Goal: Task Accomplishment & Management: Complete application form

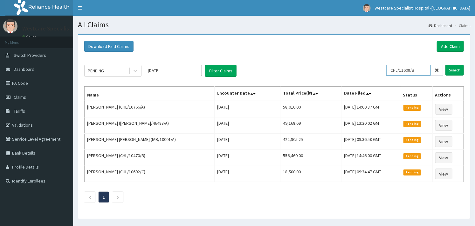
click at [396, 72] on input "CHL/11608/B" at bounding box center [408, 70] width 45 height 11
click at [453, 67] on input "Search" at bounding box center [454, 70] width 18 height 11
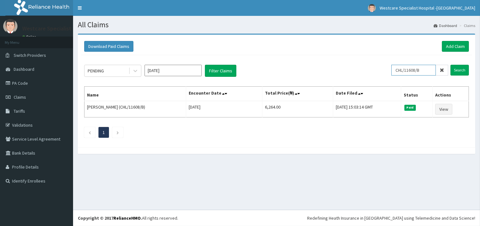
click at [407, 69] on input "CHL/11608/B" at bounding box center [414, 70] width 45 height 11
paste input "SBG/10947/D"
type input "SBG/10947/D"
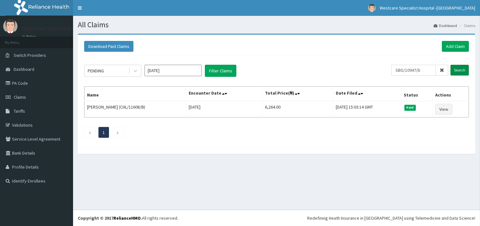
click at [463, 68] on input "Search" at bounding box center [460, 70] width 18 height 11
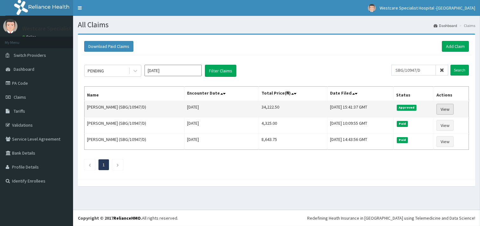
click at [446, 107] on link "View" at bounding box center [445, 109] width 17 height 11
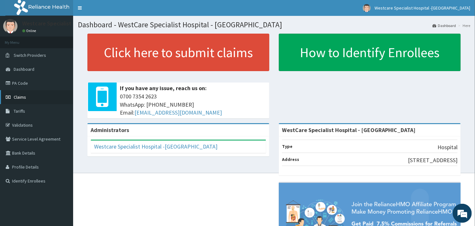
click at [19, 100] on link "Claims" at bounding box center [36, 97] width 73 height 14
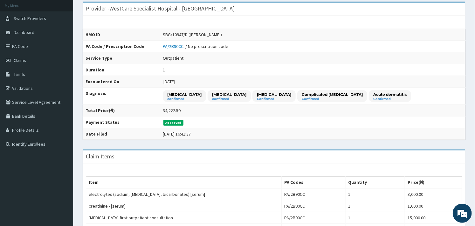
scroll to position [35, 0]
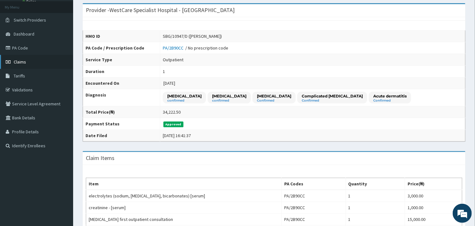
click at [34, 58] on link "Claims" at bounding box center [36, 62] width 73 height 14
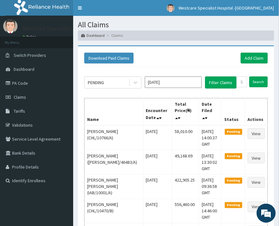
click at [226, 0] on html "R EL Toggle navigation Westcare Specialist Hospital -Ejigbo Westcare Specialist…" at bounding box center [139, 159] width 279 height 319
click at [249, 22] on h1 "All Claims" at bounding box center [176, 25] width 196 height 8
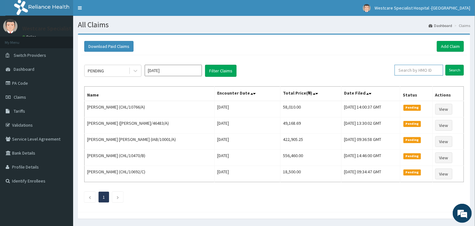
click at [400, 67] on input "text" at bounding box center [419, 70] width 49 height 11
paste input "QCP/10030/A"
click at [455, 67] on input "Search" at bounding box center [454, 70] width 18 height 11
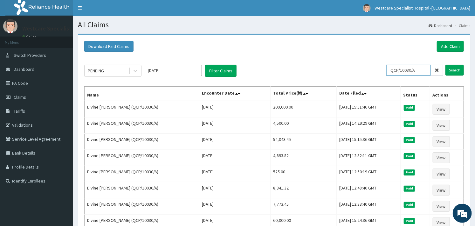
click at [406, 74] on input "QCP/10030/A" at bounding box center [408, 70] width 45 height 11
paste input "SKP/10022/C"
type input "SKP/10022/C"
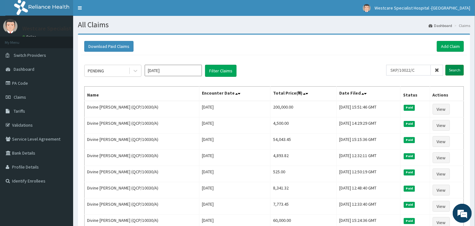
click at [454, 67] on input "Search" at bounding box center [454, 70] width 18 height 11
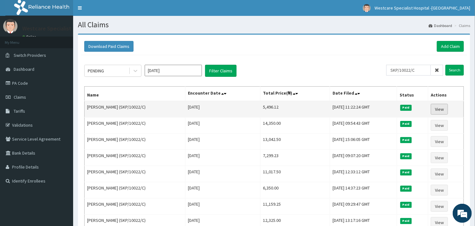
click at [436, 110] on link "View" at bounding box center [439, 109] width 17 height 11
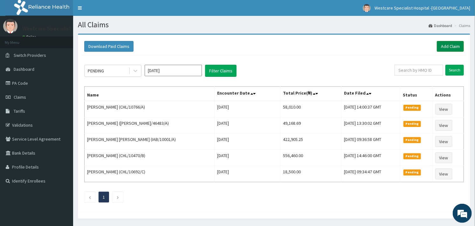
click at [445, 44] on link "Add Claim" at bounding box center [450, 46] width 27 height 11
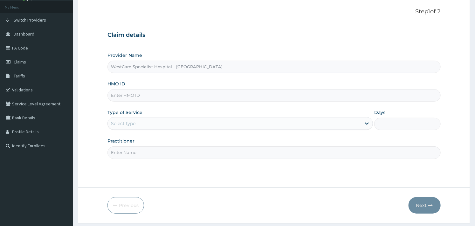
click at [141, 97] on input "HMO ID" at bounding box center [273, 95] width 333 height 12
paste input "RET/46291/A"
type input "RET/46291/A"
click at [125, 126] on div "Select type" at bounding box center [123, 123] width 24 height 6
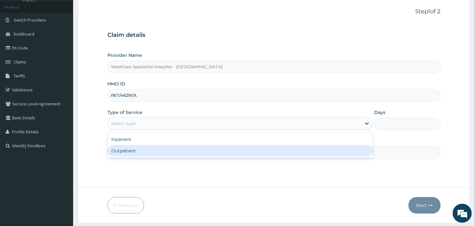
click at [118, 153] on div "Outpatient" at bounding box center [239, 150] width 265 height 11
type input "1"
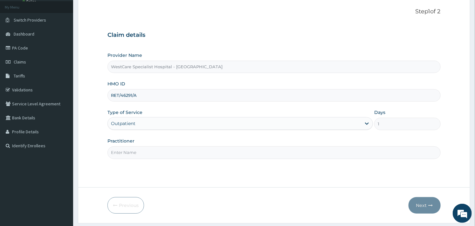
click at [130, 152] on input "Practitioner" at bounding box center [273, 153] width 333 height 12
type input "OBIDEYI"
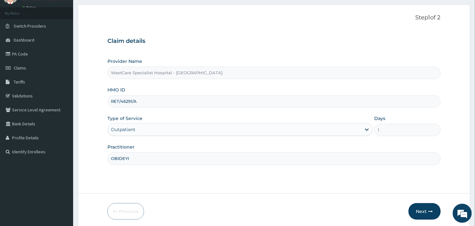
scroll to position [54, 0]
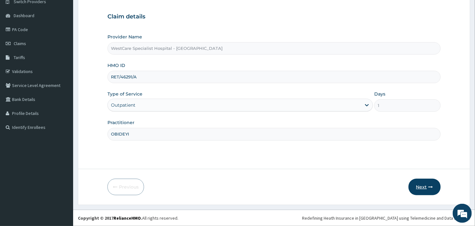
click at [422, 192] on button "Next" at bounding box center [425, 187] width 32 height 17
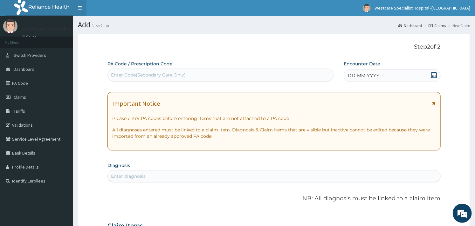
scroll to position [0, 0]
click at [207, 78] on div "Enter Code(Secondary Care Only)" at bounding box center [220, 75] width 225 height 10
paste input "PA/8A0939"
type input "PA/8A0939"
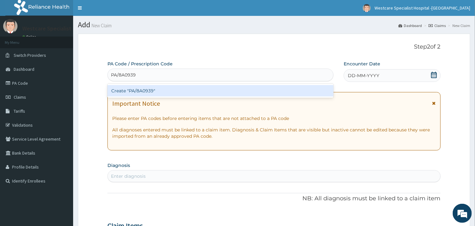
click at [179, 92] on div "Create "PA/8A0939"" at bounding box center [220, 90] width 226 height 11
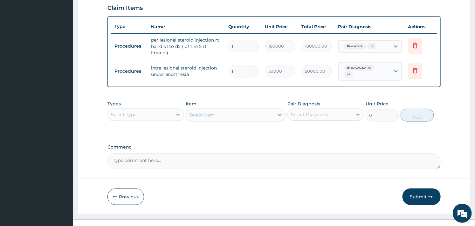
scroll to position [227, 0]
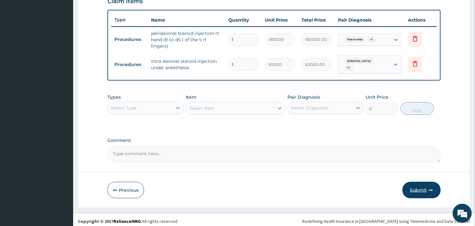
click at [426, 185] on button "Submit" at bounding box center [421, 190] width 38 height 17
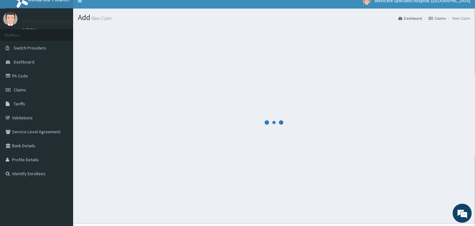
scroll to position [0, 0]
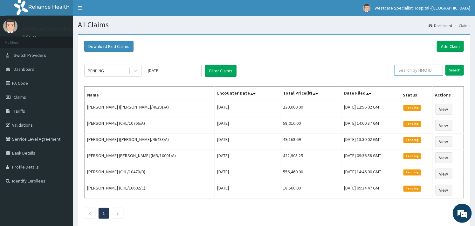
click at [402, 68] on input "text" at bounding box center [419, 70] width 49 height 11
paste input "AAJ/10048/C"
click at [462, 68] on input "Search" at bounding box center [454, 70] width 18 height 11
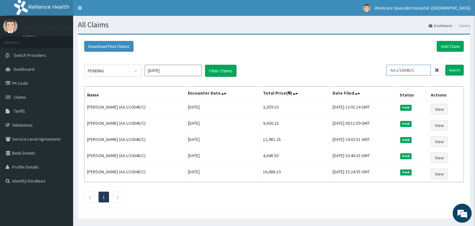
click at [395, 74] on input "AAJ/10048/C" at bounding box center [408, 70] width 45 height 11
paste input "CHL/10692"
type input "CHL/10692/C"
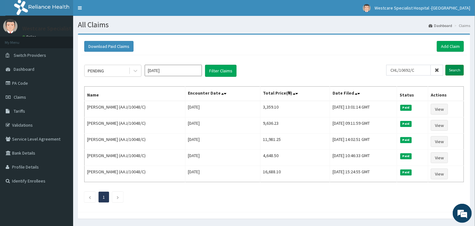
click at [450, 70] on input "Search" at bounding box center [454, 70] width 18 height 11
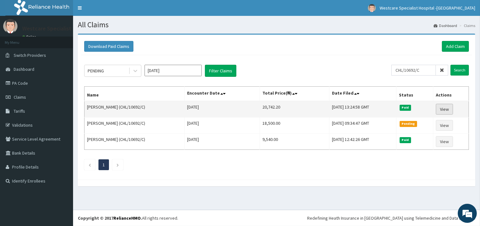
click at [442, 106] on link "View" at bounding box center [444, 109] width 17 height 11
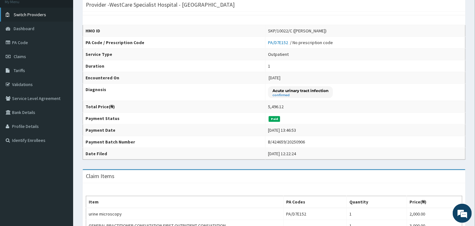
scroll to position [9, 0]
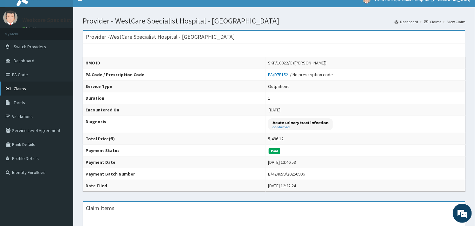
click at [23, 87] on span "Claims" at bounding box center [20, 89] width 12 height 6
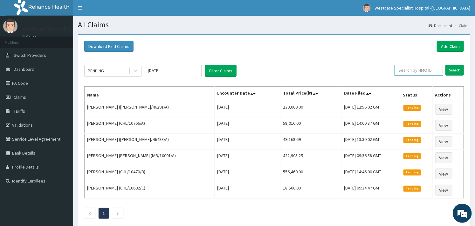
click at [405, 72] on input "text" at bounding box center [419, 70] width 49 height 11
paste input "ITE/10049/A"
type input "ITE/10049/A"
click at [458, 71] on input "Search" at bounding box center [454, 70] width 18 height 11
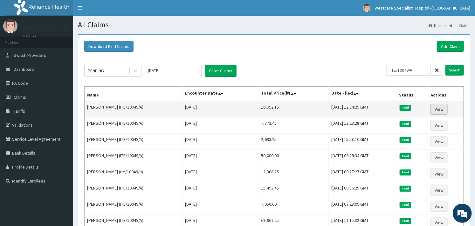
click at [444, 108] on link "View" at bounding box center [438, 109] width 17 height 11
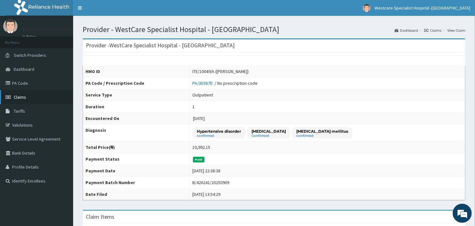
click at [21, 93] on link "Claims" at bounding box center [36, 97] width 73 height 14
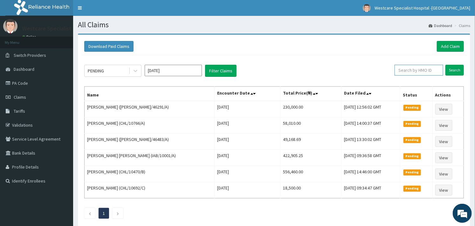
click at [422, 67] on input "text" at bounding box center [419, 70] width 49 height 11
paste input "ITE/10049/A"
type input "ITE/10049/A"
click at [450, 68] on input "Search" at bounding box center [454, 70] width 18 height 11
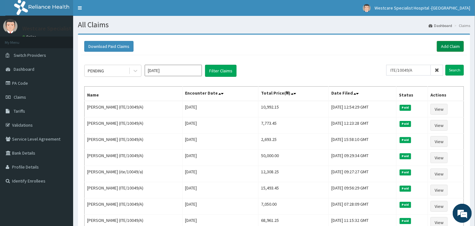
click at [444, 45] on link "Add Claim" at bounding box center [450, 46] width 27 height 11
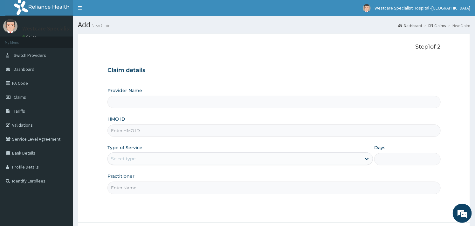
type input "WestCare Specialist Hospital - [GEOGRAPHIC_DATA]"
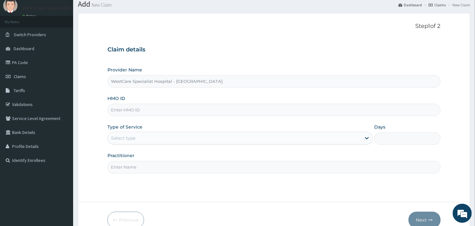
scroll to position [54, 0]
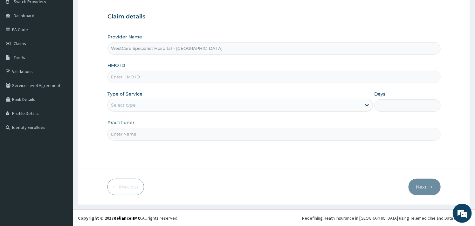
click at [129, 73] on input "HMO ID" at bounding box center [273, 77] width 333 height 12
paste input "ITE/10049/A"
type input "ITE/10049/A"
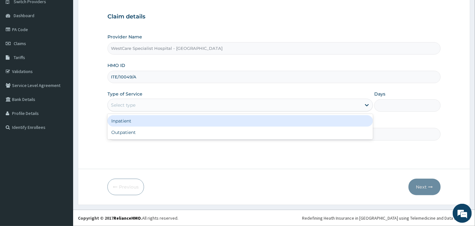
click at [119, 110] on div "Select type" at bounding box center [234, 105] width 253 height 10
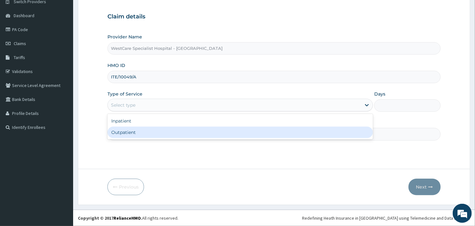
click at [116, 130] on div "Outpatient" at bounding box center [239, 132] width 265 height 11
type input "1"
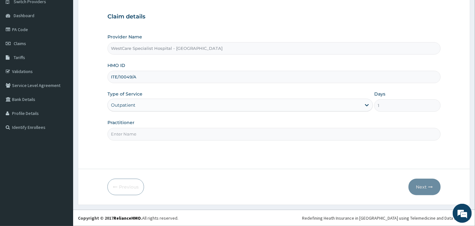
click at [118, 131] on input "Practitioner" at bounding box center [273, 134] width 333 height 12
type input "OBIDEYI"
click at [422, 191] on button "Next" at bounding box center [425, 187] width 32 height 17
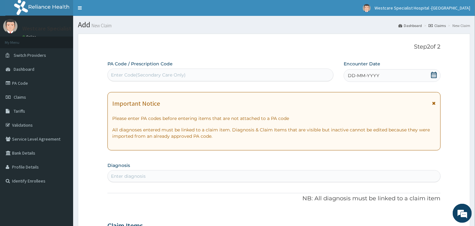
scroll to position [0, 0]
click at [162, 75] on div "Enter Code(Secondary Care Only)" at bounding box center [148, 75] width 75 height 6
paste input "PA/7E0301"
type input "PA/7E0301"
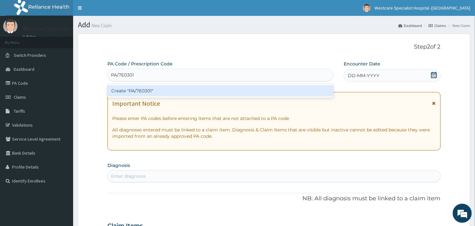
click at [155, 92] on div "Create "PA/7E0301"" at bounding box center [220, 90] width 226 height 11
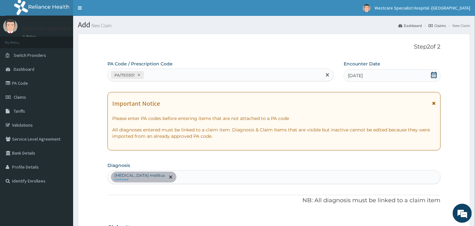
click at [182, 73] on div "PA/7E0301" at bounding box center [215, 75] width 214 height 10
paste input "PA/3D587D"
type input "PA/3D587D"
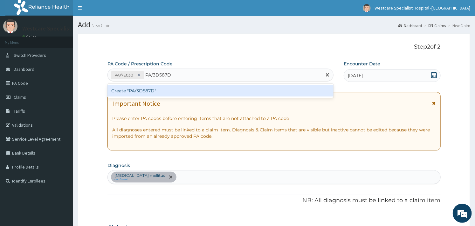
click at [168, 90] on div "Create "PA/3D587D"" at bounding box center [220, 90] width 226 height 11
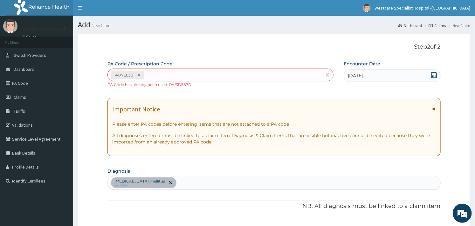
click at [102, 95] on form "Step 2 of 2 PA Code / Prescription Code PA/7E0301 PA Code has already been used…" at bounding box center [274, 223] width 392 height 379
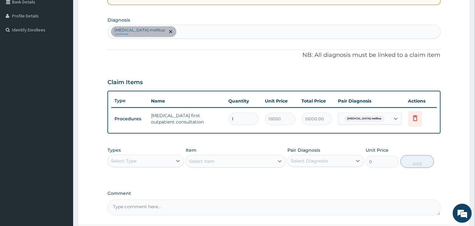
scroll to position [207, 0]
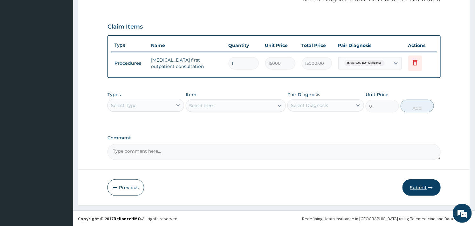
click at [407, 185] on button "Submit" at bounding box center [421, 188] width 38 height 17
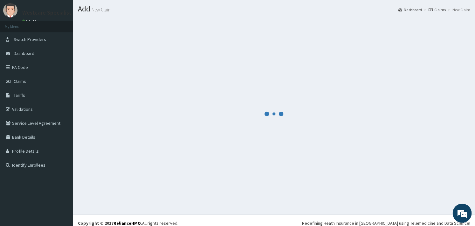
scroll to position [0, 0]
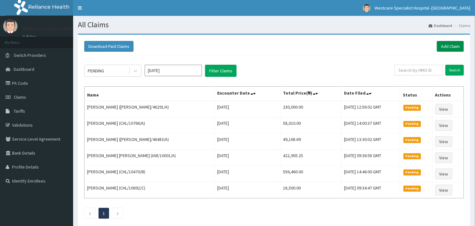
click at [449, 47] on link "Add Claim" at bounding box center [450, 46] width 27 height 11
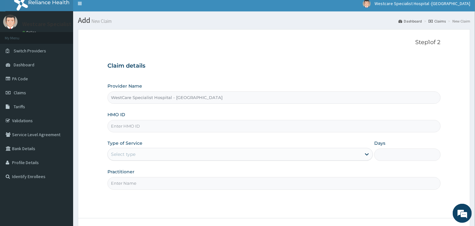
scroll to position [54, 0]
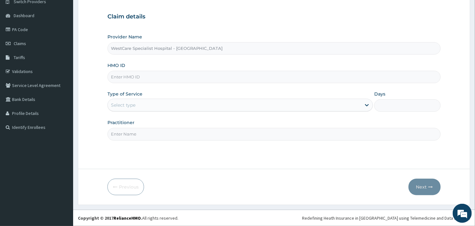
click at [140, 79] on input "HMO ID" at bounding box center [273, 77] width 333 height 12
paste input "ITE/10049/A"
type input "ITE/10049/A"
click at [128, 100] on div "Select type" at bounding box center [234, 105] width 253 height 10
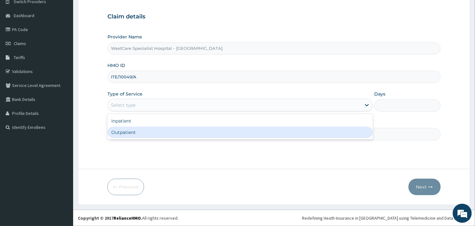
click at [121, 133] on div "Outpatient" at bounding box center [239, 132] width 265 height 11
type input "1"
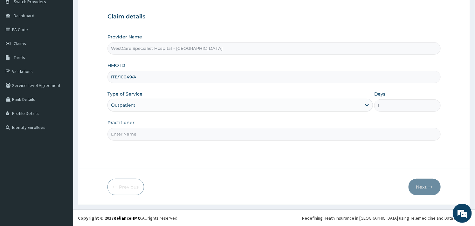
click at [131, 135] on input "Practitioner" at bounding box center [273, 134] width 333 height 12
click at [130, 135] on input "Practitioner" at bounding box center [273, 134] width 333 height 12
type input "OBIDEYI"
click at [411, 183] on button "Next" at bounding box center [425, 187] width 32 height 17
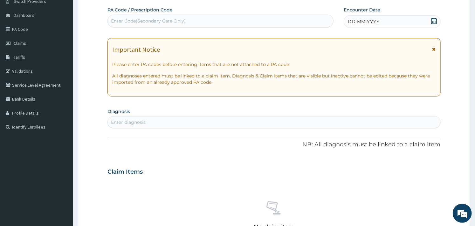
click at [150, 24] on div "Enter Code(Secondary Care Only)" at bounding box center [148, 21] width 75 height 6
paste input "PA/3D587D"
type input "PA/3D587D"
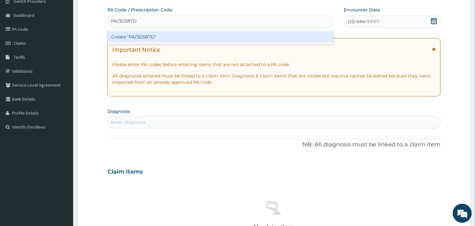
click at [148, 32] on div "Create "PA/3D587D"" at bounding box center [220, 36] width 226 height 11
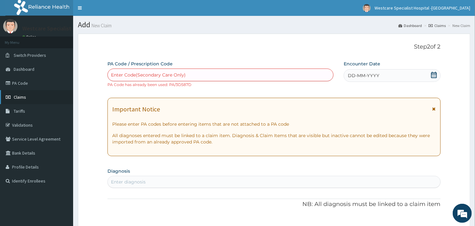
click at [24, 99] on span "Claims" at bounding box center [20, 97] width 12 height 6
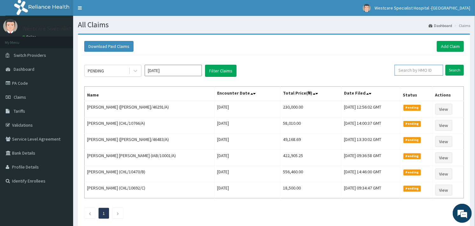
click at [400, 70] on input "text" at bounding box center [419, 70] width 49 height 11
paste input "RET/46294/A"
click at [453, 65] on input "Search" at bounding box center [454, 70] width 18 height 11
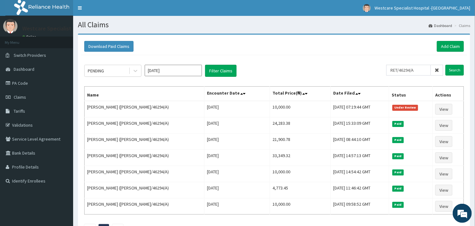
click at [386, 75] on div "PENDING [DATE] Filter Claims" at bounding box center [235, 71] width 302 height 12
click at [397, 73] on input "RET/46294/A" at bounding box center [408, 70] width 45 height 11
paste input "EXT/10011"
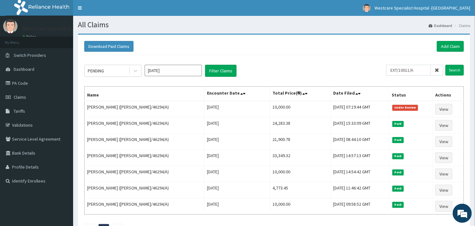
click at [452, 64] on div "PENDING Sep 2025 Filter Claims EXT/10011/A Search Name Encounter Date Total Pri…" at bounding box center [274, 148] width 386 height 186
click at [452, 68] on input "Search" at bounding box center [454, 70] width 18 height 11
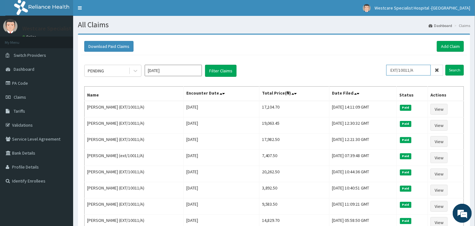
click at [406, 68] on input "EXT/10011/A" at bounding box center [408, 70] width 45 height 11
paste input "MOR/10095/B"
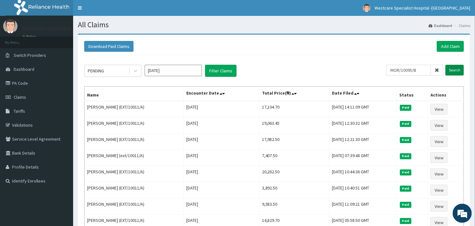
click at [452, 66] on input "Search" at bounding box center [454, 70] width 18 height 11
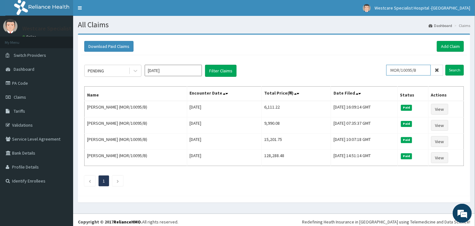
click at [394, 66] on input "MOR/10095/B" at bounding box center [408, 70] width 45 height 11
paste input "HNL/10002"
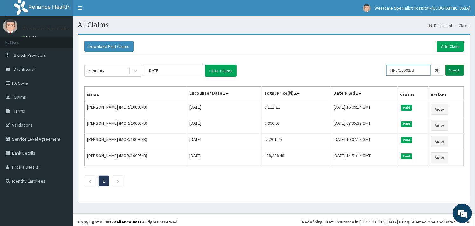
type input "HNL/10002/B"
click at [448, 65] on input "Search" at bounding box center [454, 70] width 18 height 11
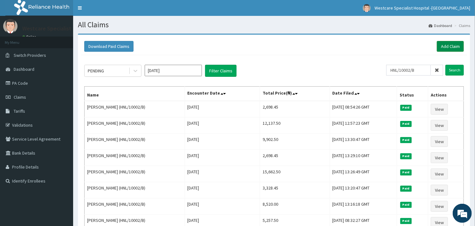
click at [444, 49] on link "Add Claim" at bounding box center [450, 46] width 27 height 11
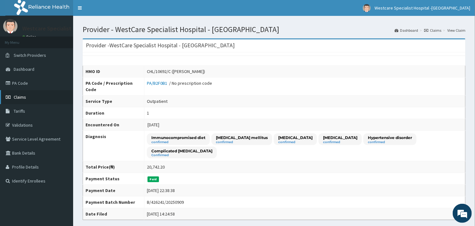
click at [24, 98] on span "Claims" at bounding box center [20, 97] width 12 height 6
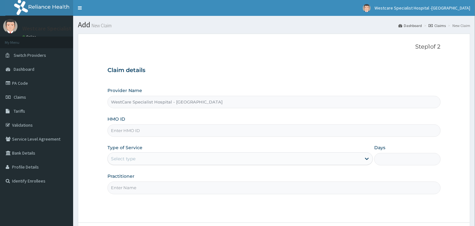
click at [129, 125] on input "HMO ID" at bounding box center [273, 131] width 333 height 12
paste input "HNL/10002/B"
type input "HNL/10002/B"
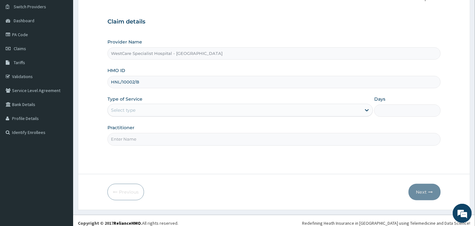
scroll to position [54, 0]
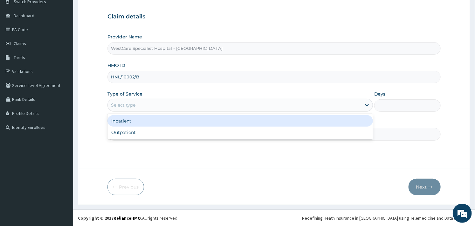
click at [171, 101] on div "Select type" at bounding box center [234, 105] width 253 height 10
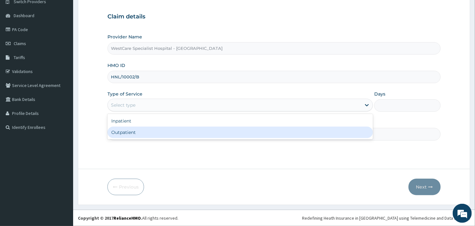
click at [150, 128] on div "Outpatient" at bounding box center [239, 132] width 265 height 11
type input "1"
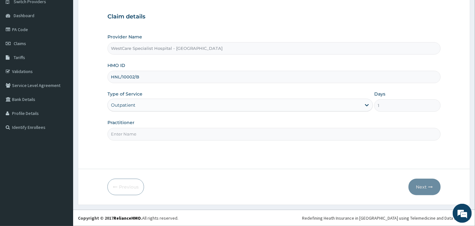
click at [162, 138] on input "Practitioner" at bounding box center [273, 134] width 333 height 12
type input "OBIDEYI"
click at [424, 182] on button "Next" at bounding box center [425, 187] width 32 height 17
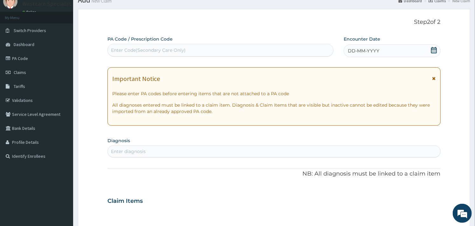
scroll to position [0, 0]
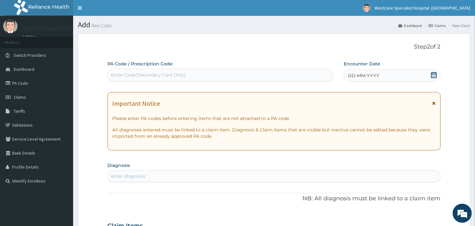
click at [205, 81] on div "Enter Code(Secondary Care Only)" at bounding box center [220, 75] width 226 height 13
paste input "PA/C5B2D0"
type input "PA/C5B2D0"
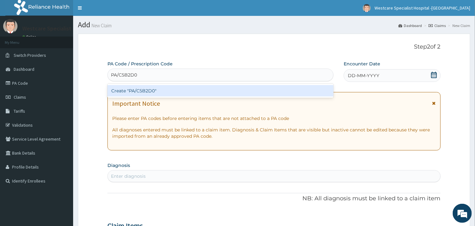
click at [167, 93] on div "Create "PA/C5B2D0"" at bounding box center [220, 90] width 226 height 11
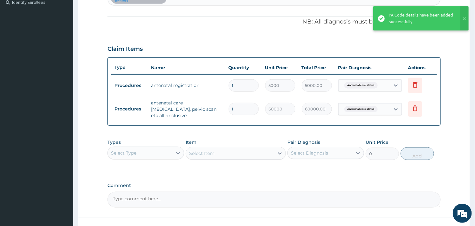
scroll to position [223, 0]
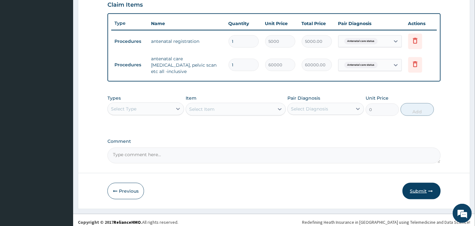
click at [419, 186] on button "Submit" at bounding box center [421, 191] width 38 height 17
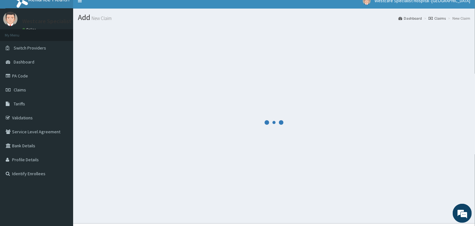
scroll to position [0, 0]
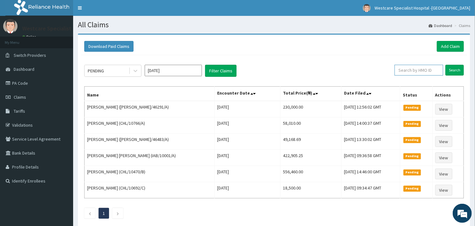
click at [403, 68] on input "text" at bounding box center [419, 70] width 49 height 11
paste input "chl/10494/c"
type input "chl/10494/c"
click at [450, 71] on input "Search" at bounding box center [454, 70] width 18 height 11
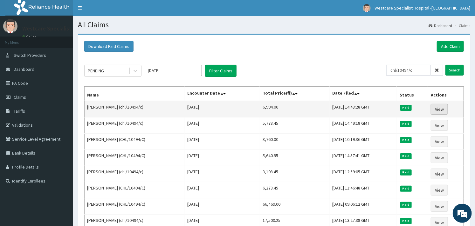
click at [436, 105] on link "View" at bounding box center [439, 109] width 17 height 11
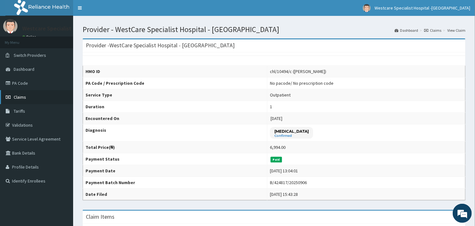
click at [37, 99] on link "Claims" at bounding box center [36, 97] width 73 height 14
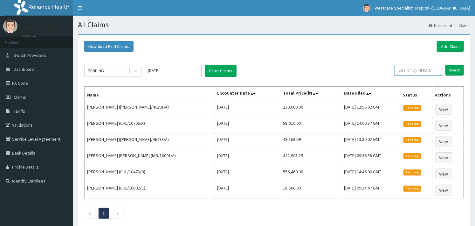
click at [406, 72] on input "text" at bounding box center [419, 70] width 49 height 11
paste input "CRH/10169/A"
type input "CRH/10169/A"
click at [450, 69] on input "Search" at bounding box center [454, 70] width 18 height 11
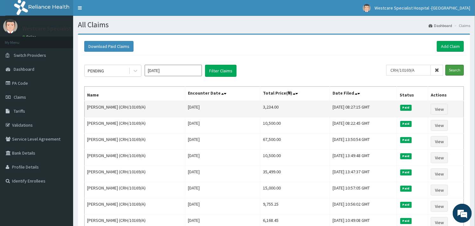
scroll to position [35, 0]
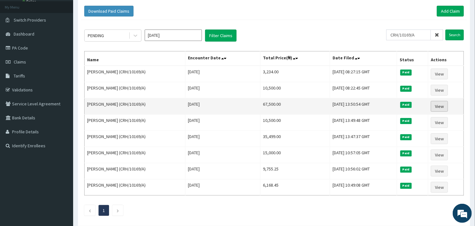
click at [437, 106] on link "View" at bounding box center [439, 106] width 17 height 11
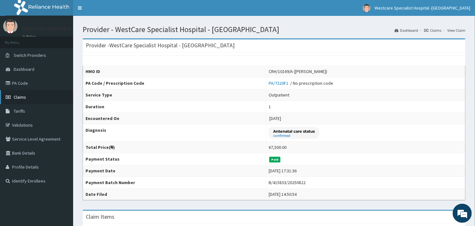
click at [29, 100] on link "Claims" at bounding box center [36, 97] width 73 height 14
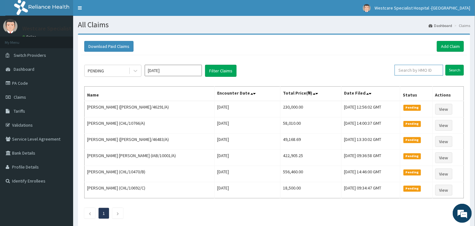
click at [404, 72] on input "text" at bounding box center [419, 70] width 49 height 11
paste input "CHL/10633/B"
type input "CHL/10633/B"
click at [449, 69] on input "Search" at bounding box center [454, 70] width 18 height 11
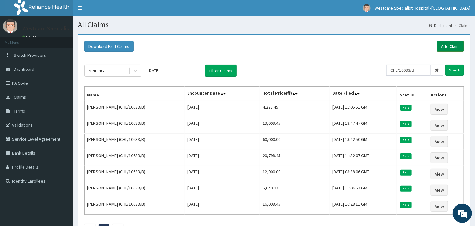
click at [451, 45] on link "Add Claim" at bounding box center [450, 46] width 27 height 11
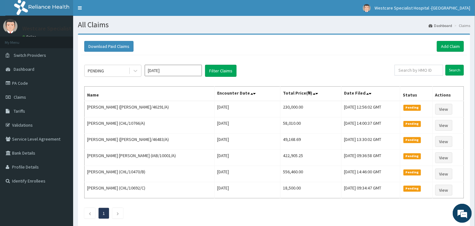
click at [421, 64] on div "PENDING [DATE] Filter Claims Search Name Encounter Date Total Price(₦) Date Fil…" at bounding box center [274, 140] width 386 height 170
click at [410, 73] on input "text" at bounding box center [419, 70] width 49 height 11
paste input "OLM/10037/D"
type input "OLM/10037/D"
click at [454, 70] on input "Search" at bounding box center [454, 70] width 18 height 11
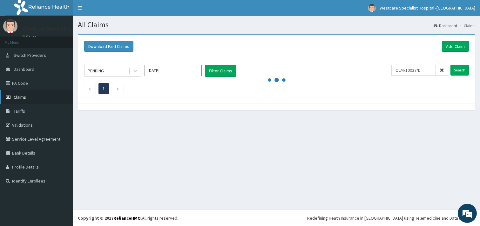
click at [24, 98] on span "Claims" at bounding box center [20, 97] width 12 height 6
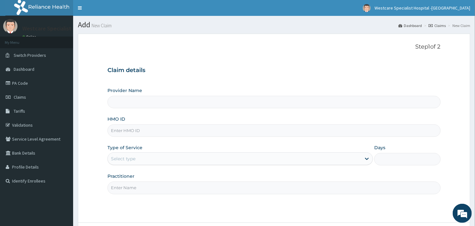
click at [110, 65] on div "Claim details Provider Name HMO ID Type of Service Select type Days Practitioner" at bounding box center [273, 128] width 333 height 134
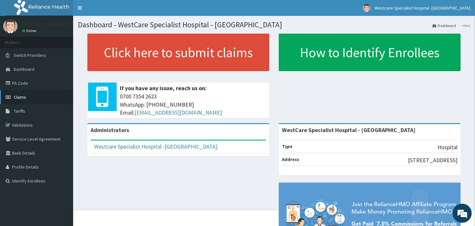
click at [25, 94] on link "Claims" at bounding box center [36, 97] width 73 height 14
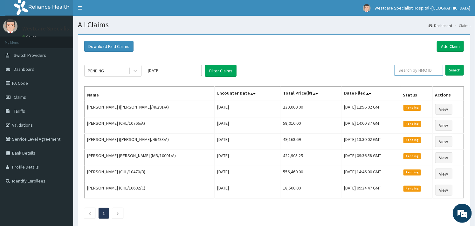
click at [408, 69] on input "text" at bounding box center [419, 70] width 49 height 11
paste input "CHL/10633/B"
type input "CHL/10633/B"
click at [450, 69] on input "Search" at bounding box center [454, 70] width 18 height 11
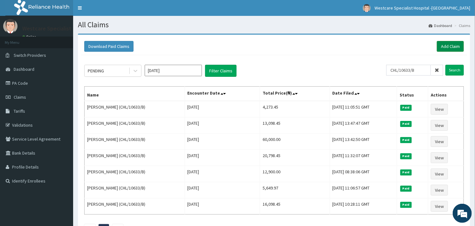
click at [450, 46] on link "Add Claim" at bounding box center [450, 46] width 27 height 11
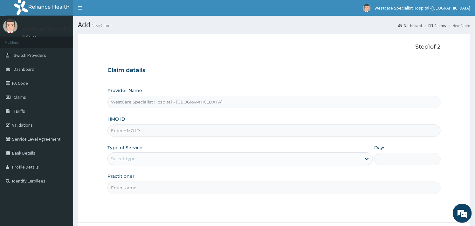
click at [215, 134] on input "HMO ID" at bounding box center [273, 131] width 333 height 12
paste input "CHL/10633/B"
type input "CHL/10633/B"
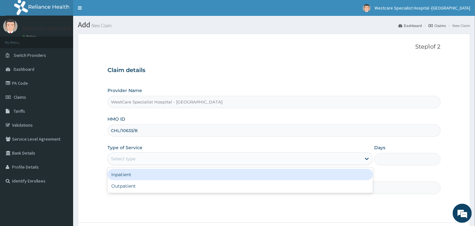
click at [205, 160] on div "Select type" at bounding box center [234, 159] width 253 height 10
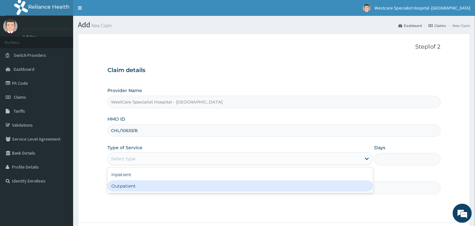
click at [174, 185] on div "Outpatient" at bounding box center [239, 186] width 265 height 11
type input "1"
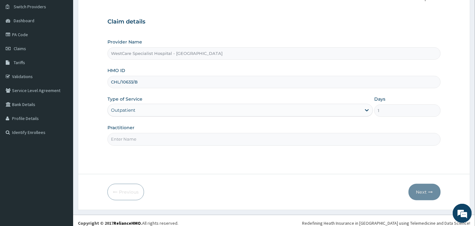
scroll to position [54, 0]
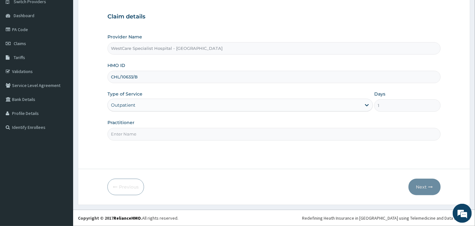
click at [143, 135] on input "Practitioner" at bounding box center [273, 134] width 333 height 12
type input "OBIDEYI"
click at [414, 184] on button "Next" at bounding box center [425, 187] width 32 height 17
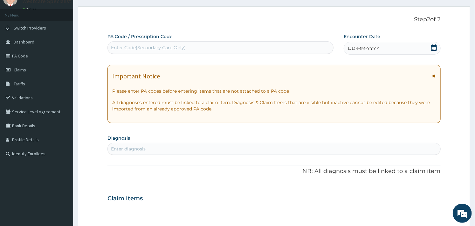
scroll to position [0, 0]
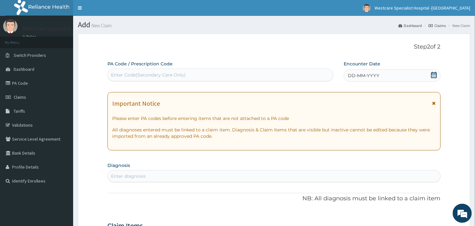
click at [433, 79] on span at bounding box center [434, 76] width 6 height 8
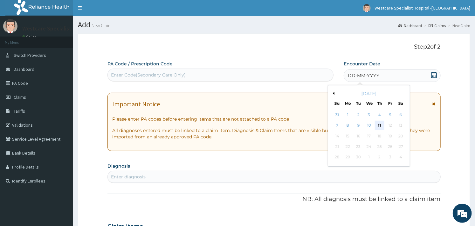
click at [379, 127] on div "11" at bounding box center [380, 126] width 10 height 10
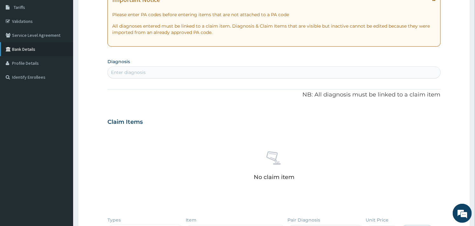
scroll to position [106, 0]
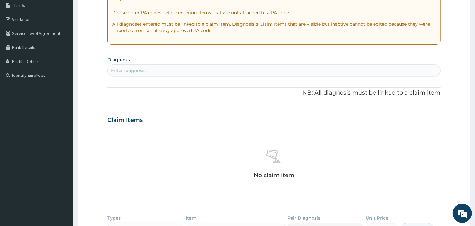
click at [118, 74] on div "Enter diagnosis" at bounding box center [274, 70] width 332 height 10
type input "anaem"
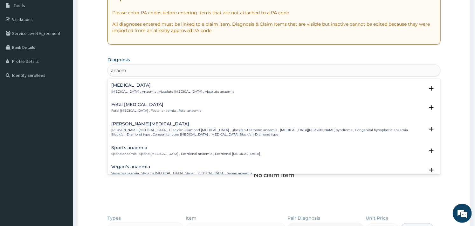
click at [116, 86] on h4 "Anemia" at bounding box center [172, 85] width 123 height 5
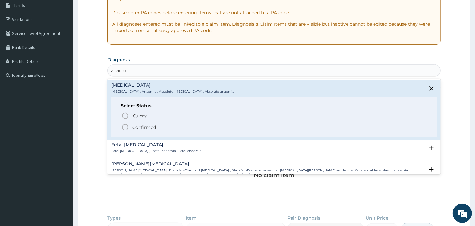
click at [128, 130] on icon "status option filled" at bounding box center [125, 128] width 8 height 8
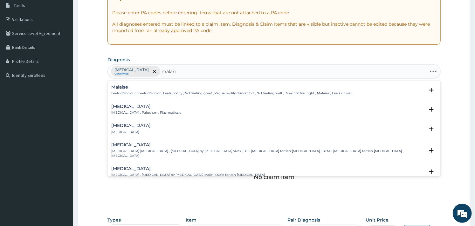
type input "malaria"
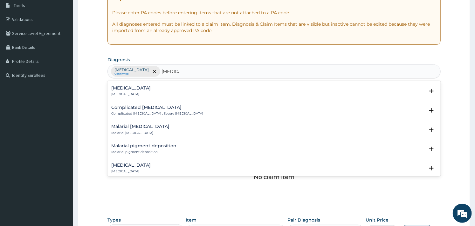
scroll to position [247, 0]
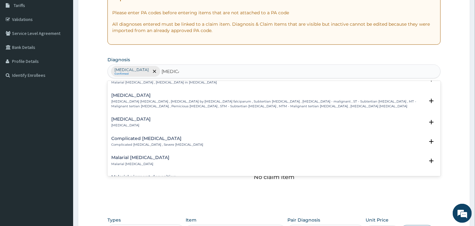
click at [131, 136] on h4 "Complicated malaria" at bounding box center [157, 138] width 92 height 5
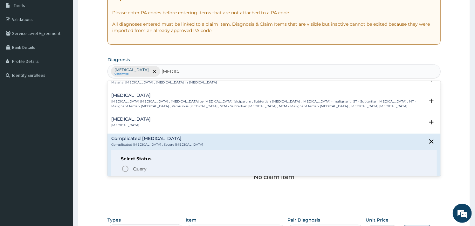
scroll to position [282, 0]
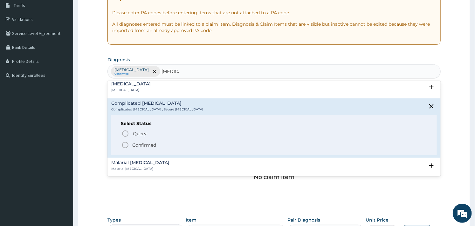
click at [127, 141] on icon "status option filled" at bounding box center [125, 145] width 8 height 8
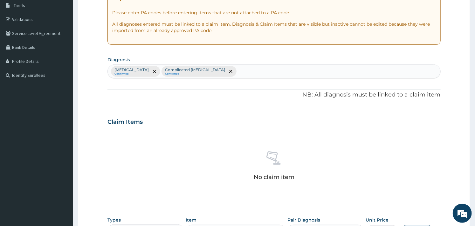
type input "d"
type input "sepsis"
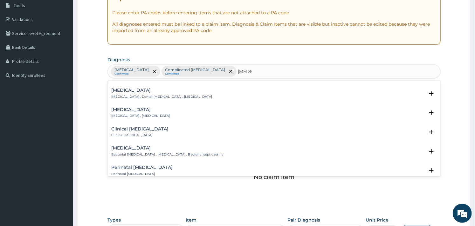
scroll to position [0, 0]
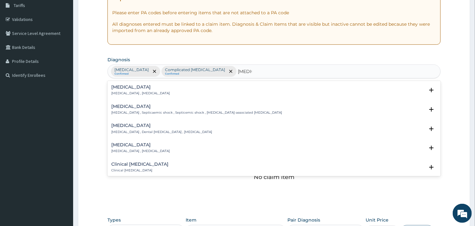
click at [115, 87] on h4 "Sepsis" at bounding box center [140, 87] width 58 height 5
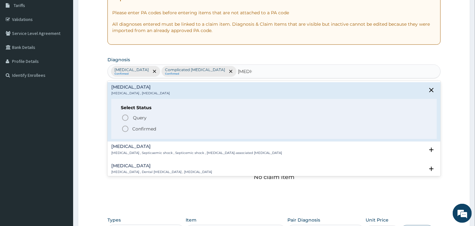
click at [125, 130] on icon "status option filled" at bounding box center [125, 129] width 8 height 8
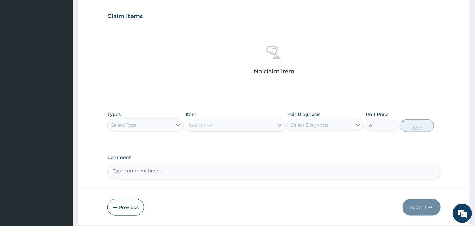
scroll to position [232, 0]
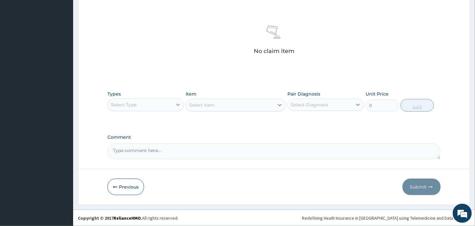
click at [173, 110] on div at bounding box center [177, 104] width 11 height 11
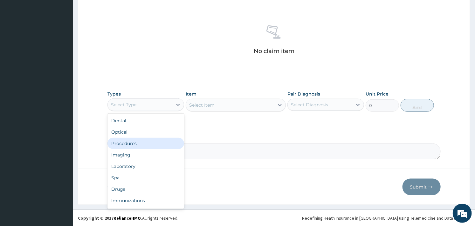
click at [139, 143] on div "Procedures" at bounding box center [145, 143] width 77 height 11
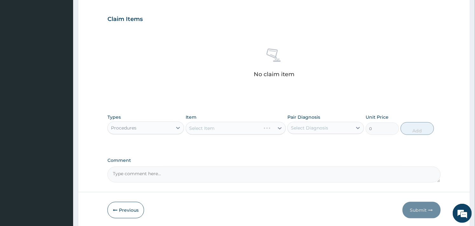
scroll to position [196, 0]
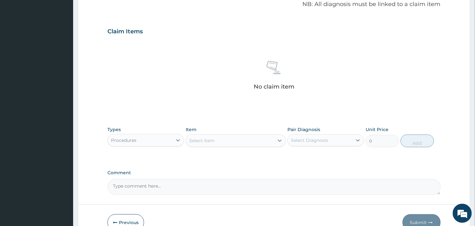
click at [224, 145] on div "Select Item" at bounding box center [230, 141] width 88 height 10
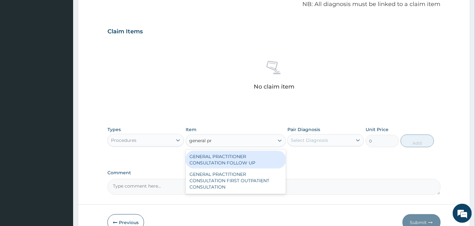
type input "general pra"
click at [224, 154] on div "GENERAL PRACTITIONER CONSULTATION FOLLOW UP" at bounding box center [236, 160] width 100 height 18
type input "2500"
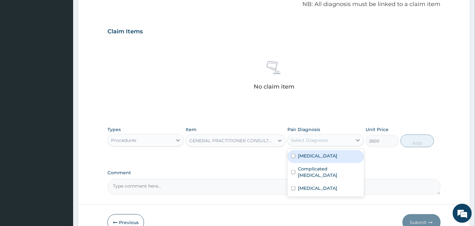
click at [332, 137] on div "Select Diagnosis" at bounding box center [320, 140] width 65 height 10
click at [302, 151] on div "Anemia" at bounding box center [325, 156] width 77 height 13
checkbox input "true"
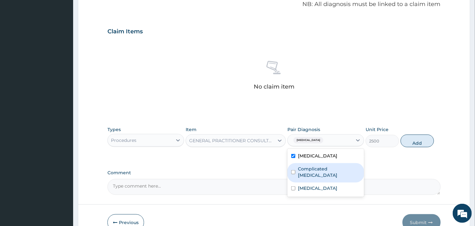
click at [301, 166] on label "Complicated malaria" at bounding box center [329, 172] width 62 height 13
checkbox input "true"
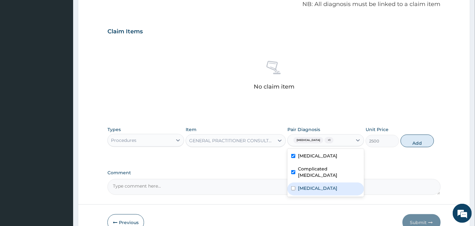
click at [294, 187] on input "checkbox" at bounding box center [293, 189] width 4 height 4
checkbox input "true"
click at [413, 141] on button "Add" at bounding box center [417, 141] width 33 height 13
type input "0"
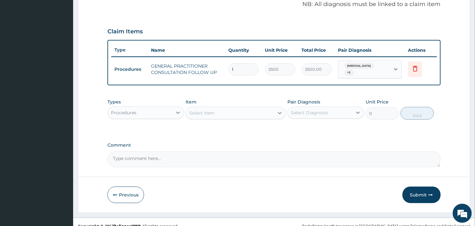
scroll to position [201, 0]
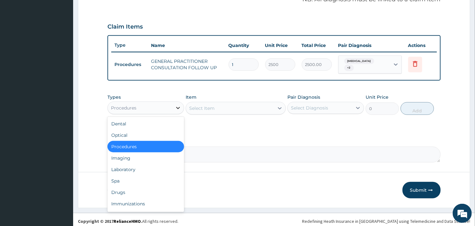
click at [175, 105] on icon at bounding box center [178, 108] width 6 height 6
click at [139, 167] on div "Laboratory" at bounding box center [145, 169] width 77 height 11
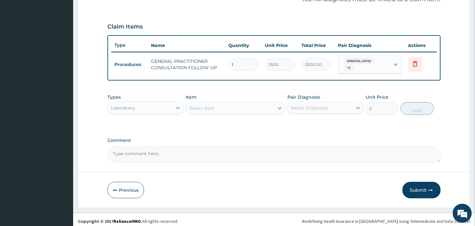
click at [230, 106] on div "Select Item" at bounding box center [230, 108] width 88 height 10
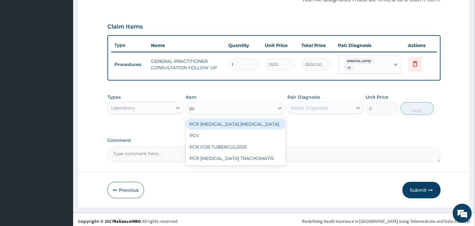
type input "pcv"
click at [226, 120] on div "PCV" at bounding box center [236, 124] width 100 height 11
type input "1500"
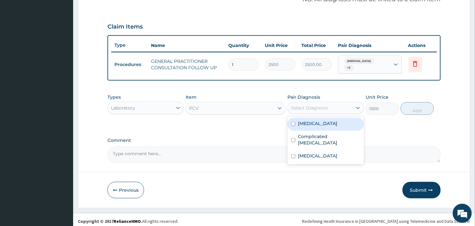
click at [315, 103] on div "Select Diagnosis" at bounding box center [320, 108] width 65 height 10
click at [299, 126] on div "Anemia" at bounding box center [325, 124] width 77 height 13
checkbox input "true"
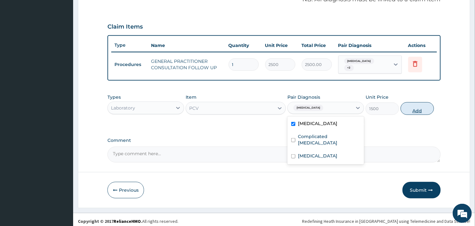
click at [405, 105] on button "Add" at bounding box center [417, 108] width 33 height 13
type input "0"
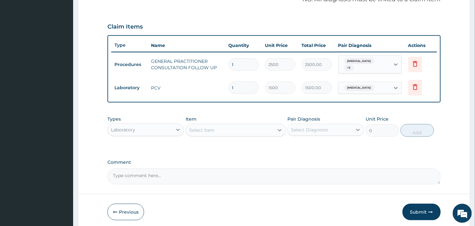
click at [207, 125] on div "Select Item" at bounding box center [230, 130] width 88 height 10
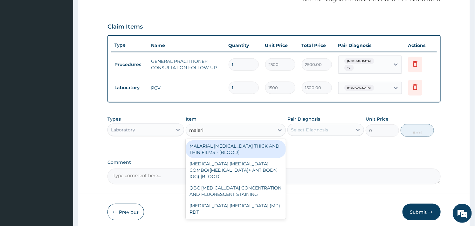
type input "[MEDICAL_DATA]"
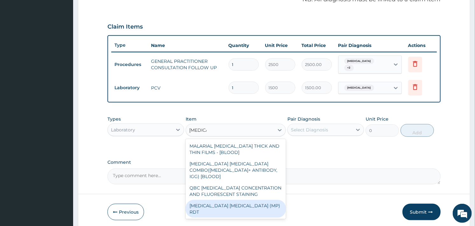
click at [257, 200] on div "[MEDICAL_DATA] [MEDICAL_DATA] (MP) RDT" at bounding box center [236, 209] width 100 height 18
type input "1500"
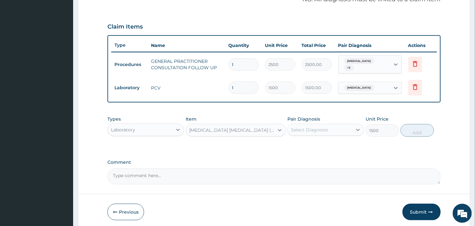
click at [351, 125] on div "Select Diagnosis" at bounding box center [320, 130] width 65 height 10
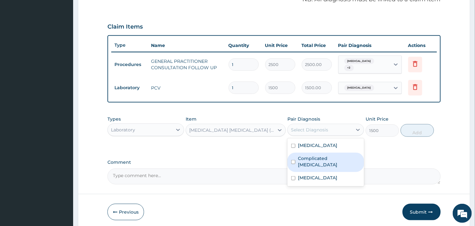
click at [310, 156] on label "Complicated [MEDICAL_DATA]" at bounding box center [329, 161] width 62 height 13
checkbox input "true"
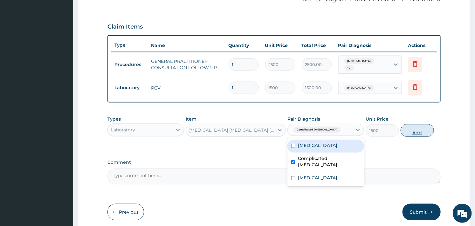
click at [416, 128] on button "Add" at bounding box center [417, 130] width 33 height 13
type input "0"
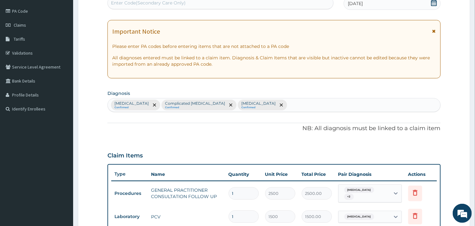
scroll to position [60, 0]
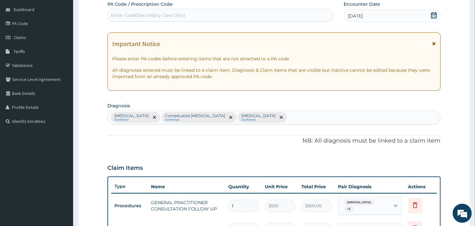
click at [267, 121] on div "Anemia Confirmed Complicated malaria Confirmed Sepsis Confirmed" at bounding box center [274, 117] width 332 height 13
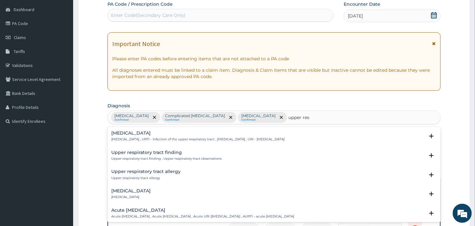
type input "upper resp"
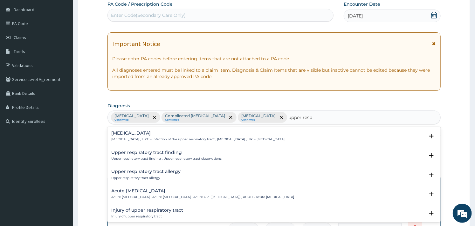
click at [137, 133] on h4 "[MEDICAL_DATA]" at bounding box center [197, 133] width 173 height 5
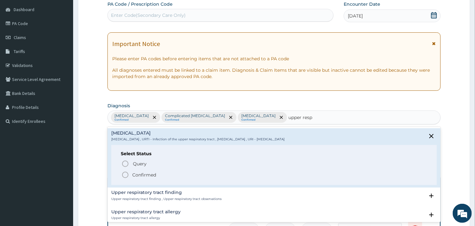
click at [122, 177] on icon "status option filled" at bounding box center [125, 175] width 8 height 8
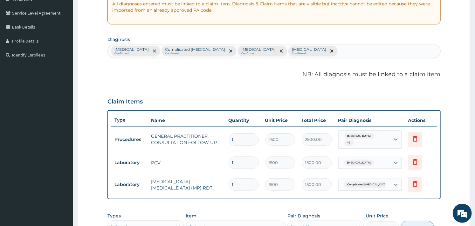
scroll to position [201, 0]
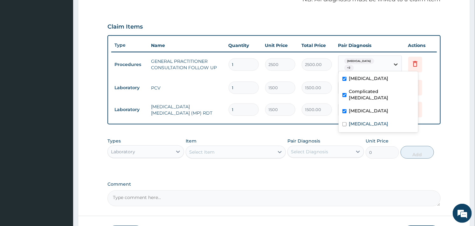
click at [393, 59] on div at bounding box center [395, 64] width 11 height 11
click at [347, 118] on div "[MEDICAL_DATA]" at bounding box center [378, 124] width 79 height 13
checkbox input "true"
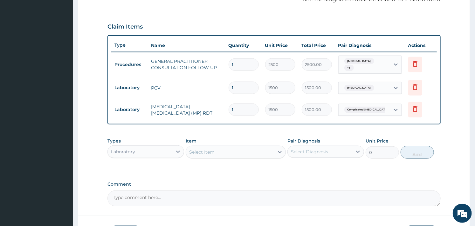
click at [293, 123] on div "PA Code / Prescription Code Enter Code(Secondary Care Only) Encounter Date 11-0…" at bounding box center [273, 32] width 333 height 347
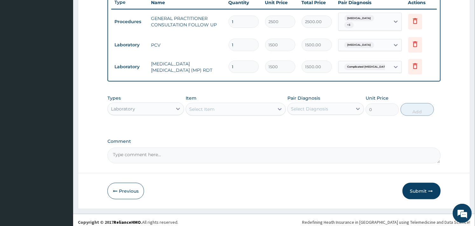
scroll to position [245, 0]
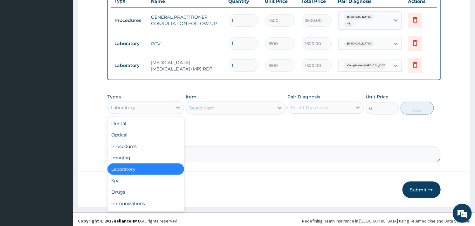
click at [170, 108] on div "Laboratory" at bounding box center [140, 108] width 65 height 10
click at [125, 187] on div "Drugs" at bounding box center [145, 192] width 77 height 11
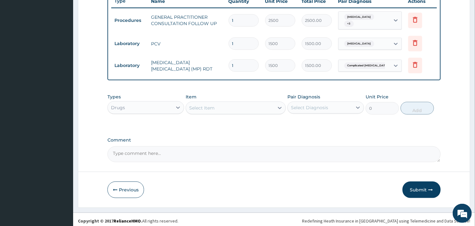
click at [204, 108] on div "Select Item" at bounding box center [201, 108] width 25 height 6
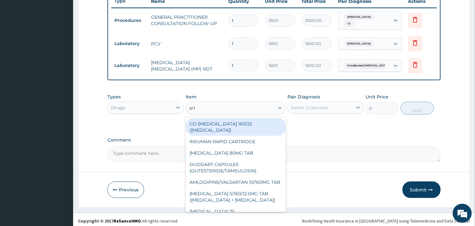
type input "arte"
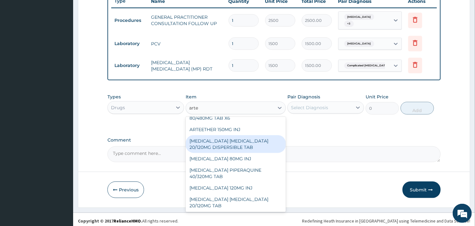
scroll to position [47, 0]
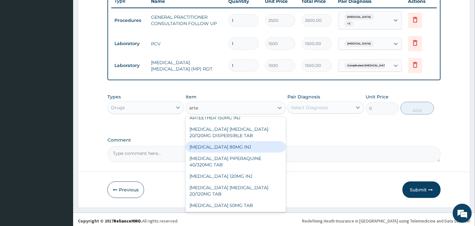
click at [228, 143] on div "[MEDICAL_DATA] 80MG INJ" at bounding box center [236, 146] width 100 height 11
type input "1400"
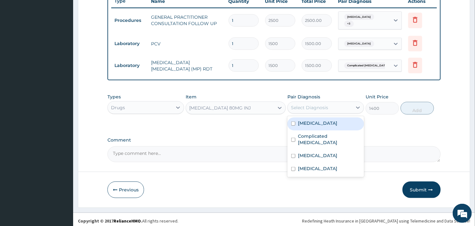
click at [306, 105] on div "Select Diagnosis" at bounding box center [309, 108] width 37 height 6
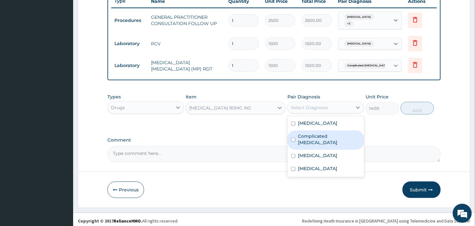
click at [299, 133] on label "Complicated [MEDICAL_DATA]" at bounding box center [329, 139] width 62 height 13
checkbox input "true"
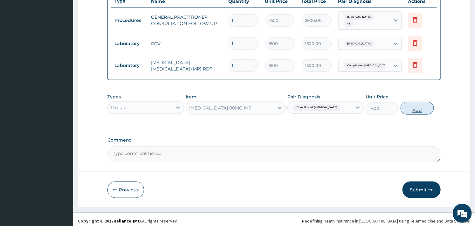
click at [410, 105] on button "Add" at bounding box center [417, 108] width 33 height 13
type input "0"
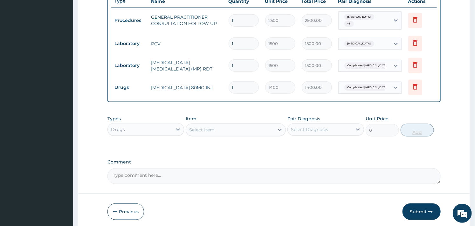
type input "0.00"
type input "2"
type input "2800.00"
type input "2"
click at [201, 127] on div "Select Item" at bounding box center [201, 130] width 25 height 6
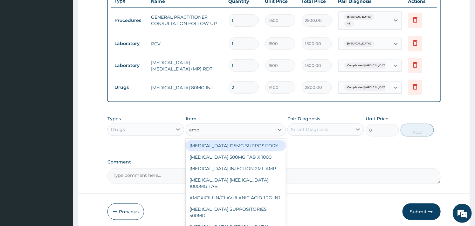
type input "amox"
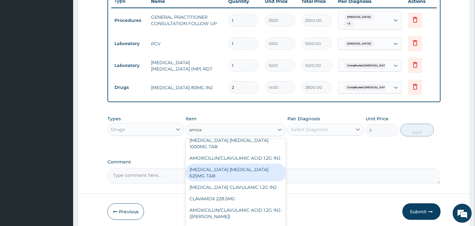
scroll to position [0, 0]
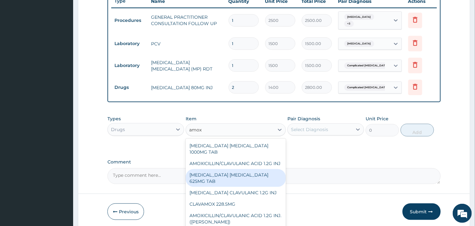
click at [226, 177] on div "AMOXICILLIN CLAVULANIC ACID 625MG TAB" at bounding box center [236, 178] width 100 height 18
type input "140.6250305175781"
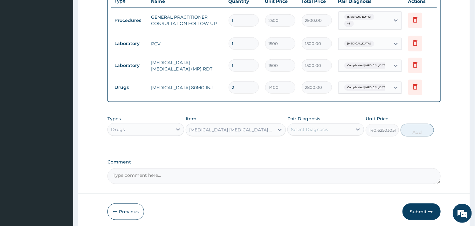
click at [310, 125] on div "Select Diagnosis" at bounding box center [320, 130] width 65 height 10
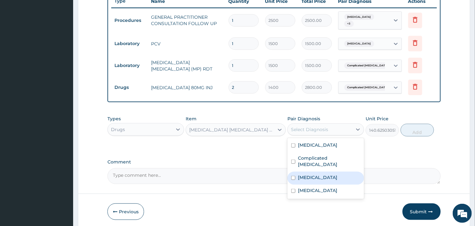
click at [295, 176] on input "checkbox" at bounding box center [293, 178] width 4 height 4
checkbox input "true"
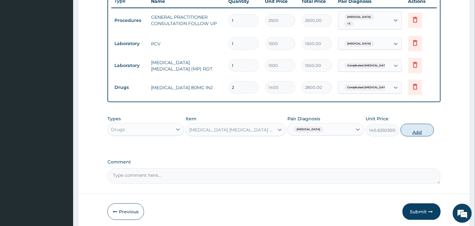
click at [411, 131] on button "Add" at bounding box center [417, 130] width 33 height 13
type input "0"
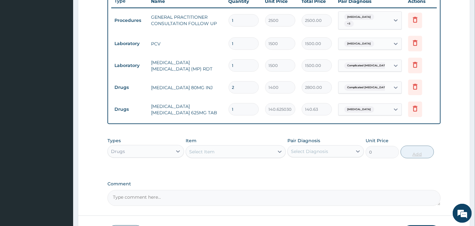
type input "14"
type input "1968.75"
type input "14"
click at [223, 147] on div "Select Item" at bounding box center [230, 152] width 88 height 10
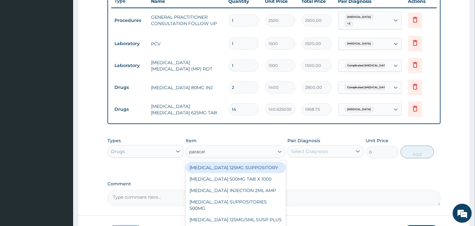
type input "paraceta"
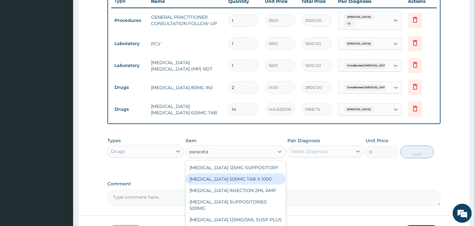
click at [232, 180] on div "PARACETAMOL 500MG TAB X 1000" at bounding box center [236, 179] width 100 height 11
type input "11.02499961853027"
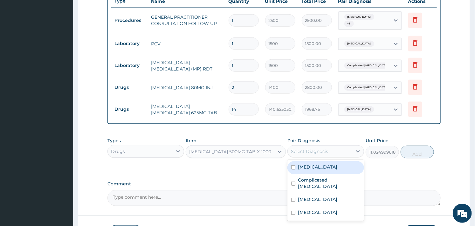
click at [323, 148] on div "Select Diagnosis" at bounding box center [309, 151] width 37 height 6
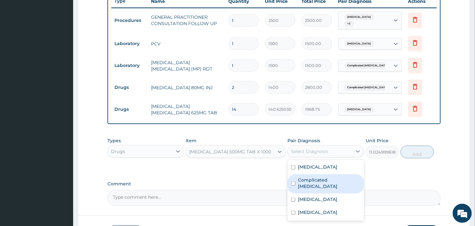
click at [295, 182] on input "checkbox" at bounding box center [293, 184] width 4 height 4
checkbox input "true"
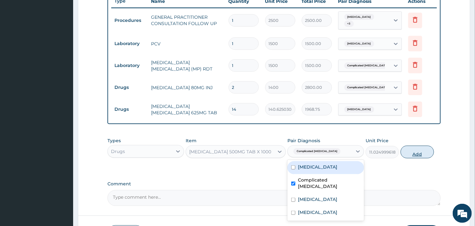
click at [412, 150] on button "Add" at bounding box center [417, 152] width 33 height 13
type input "0"
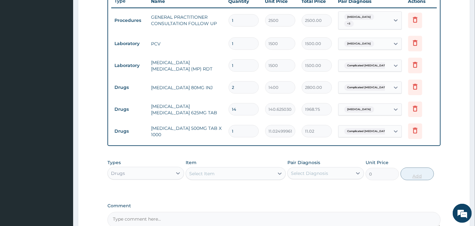
type input "18"
type input "198.45"
type input "18"
click at [219, 170] on div "Select Item" at bounding box center [230, 174] width 88 height 10
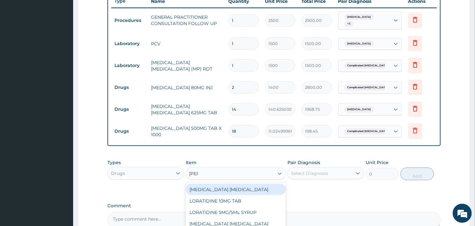
type input "lorat"
click at [225, 191] on div "LORATIDINE 10MG TAB" at bounding box center [236, 189] width 100 height 11
type input "52.5"
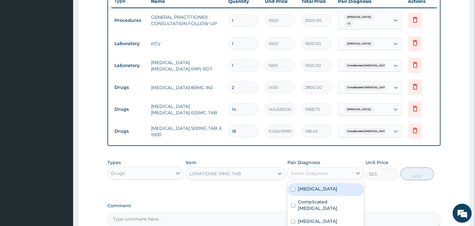
click at [308, 173] on div "Select Diagnosis" at bounding box center [309, 173] width 37 height 6
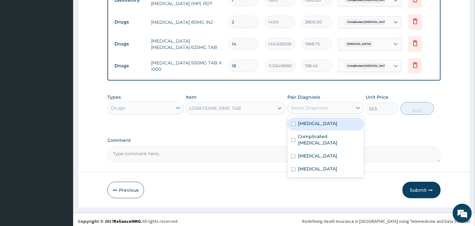
scroll to position [312, 0]
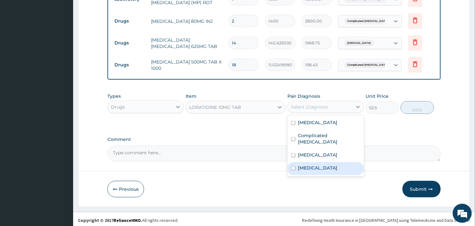
click at [300, 165] on div "Upper respiratory infection" at bounding box center [325, 168] width 77 height 13
checkbox input "true"
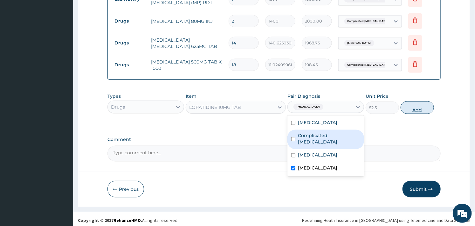
click at [415, 107] on button "Add" at bounding box center [417, 107] width 33 height 13
type input "0"
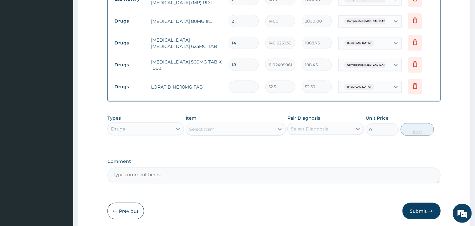
type input "0.00"
type input "5"
type input "262.50"
type input "5"
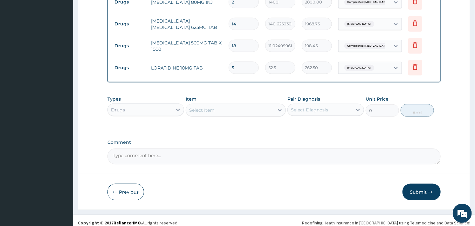
scroll to position [334, 0]
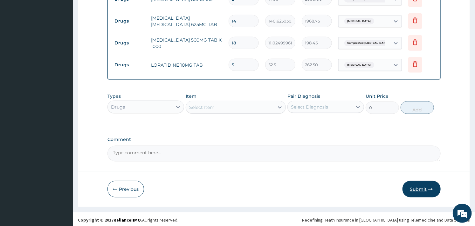
click at [424, 185] on button "Submit" at bounding box center [421, 189] width 38 height 17
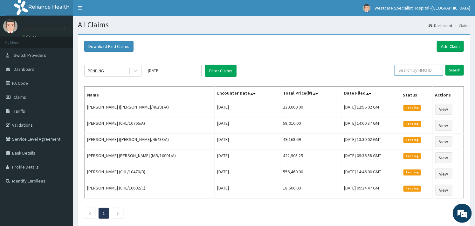
click at [417, 70] on input "text" at bounding box center [419, 70] width 49 height 11
paste input "Diagnosis not cover"
type input "Diagnosis not cover"
click at [415, 72] on input "Diagnosis not cover" at bounding box center [408, 70] width 45 height 11
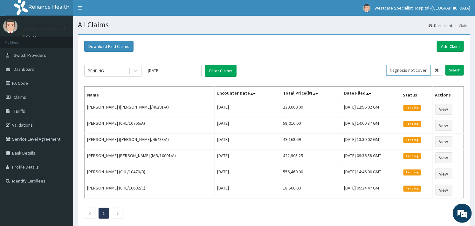
click at [415, 72] on input "Diagnosis not cover" at bounding box center [408, 70] width 45 height 11
paste input "OLM/10037/D"
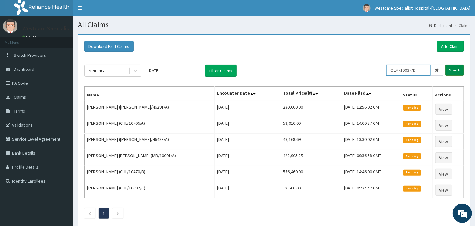
type input "OLM/10037/D"
click at [450, 68] on input "Search" at bounding box center [454, 70] width 18 height 11
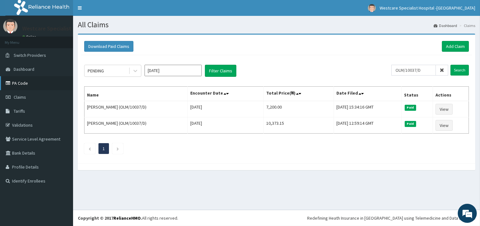
click at [21, 83] on link "PA Code" at bounding box center [36, 83] width 73 height 14
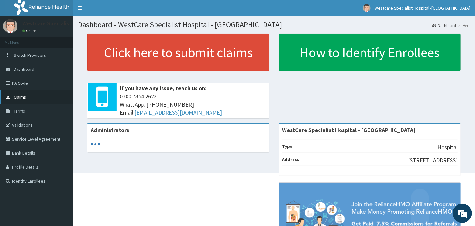
click at [26, 99] on link "Claims" at bounding box center [36, 97] width 73 height 14
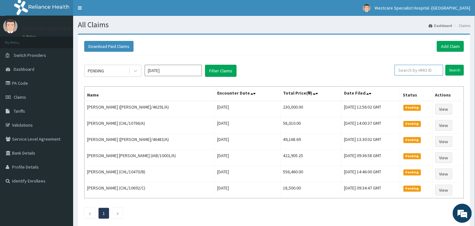
click at [417, 69] on input "text" at bounding box center [419, 70] width 49 height 11
paste input "OLM/10037/D"
type input "OLM/10037/D"
click at [456, 69] on input "Search" at bounding box center [454, 70] width 18 height 11
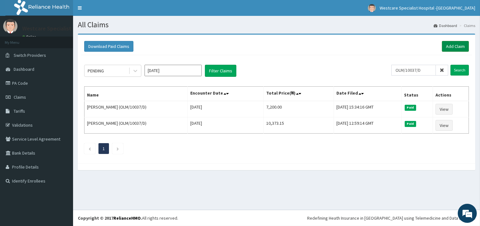
click at [451, 47] on link "Add Claim" at bounding box center [455, 46] width 27 height 11
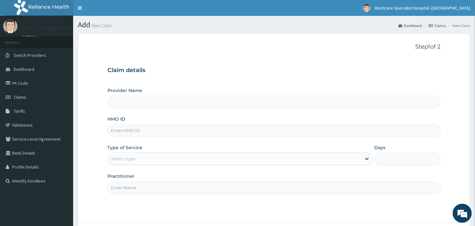
type input "WestCare Specialist Hospital - [GEOGRAPHIC_DATA]"
click at [141, 135] on input "HMO ID" at bounding box center [273, 131] width 333 height 12
paste input "OLM/10037/D"
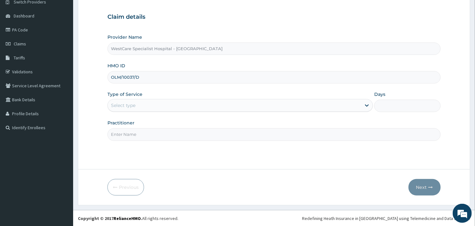
scroll to position [54, 0]
type input "OLM/10037/D"
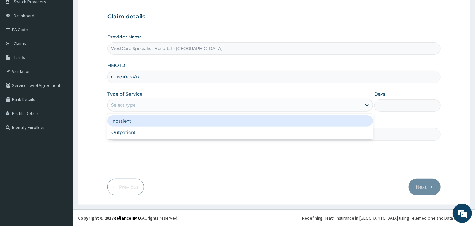
click at [164, 108] on div "Select type" at bounding box center [234, 105] width 253 height 10
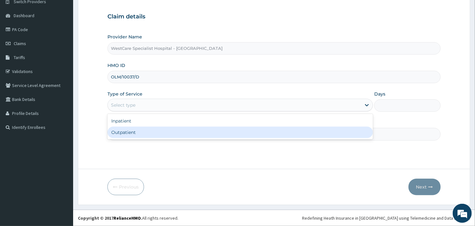
click at [152, 129] on div "Outpatient" at bounding box center [239, 132] width 265 height 11
type input "1"
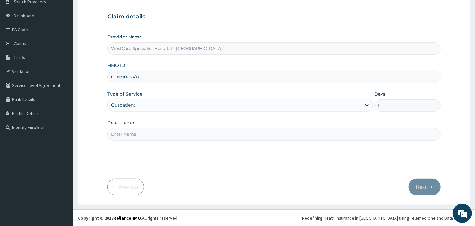
click at [163, 130] on input "Practitioner" at bounding box center [273, 134] width 333 height 12
click at [151, 133] on input "Practitioner" at bounding box center [273, 134] width 333 height 12
type input "OBIDEYI"
click at [415, 185] on button "Next" at bounding box center [425, 187] width 32 height 17
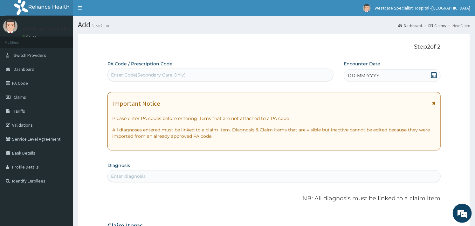
click at [434, 75] on icon at bounding box center [434, 75] width 6 height 6
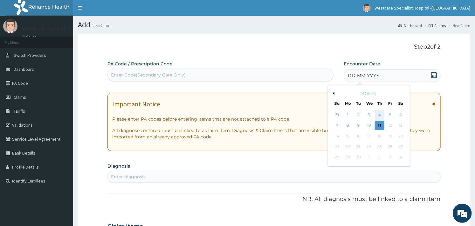
click at [380, 115] on div "4" at bounding box center [380, 115] width 10 height 10
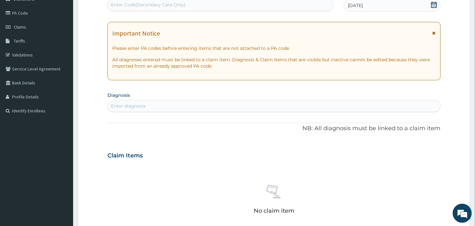
scroll to position [71, 0]
click at [221, 106] on div "Enter diagnosis" at bounding box center [274, 106] width 332 height 10
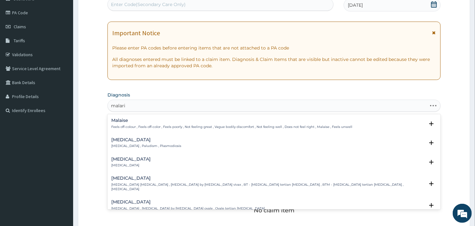
type input "[MEDICAL_DATA]"
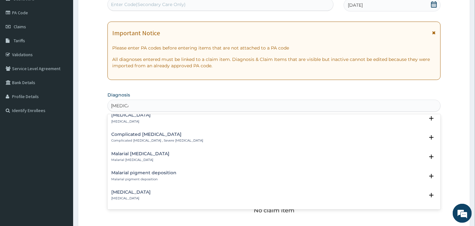
scroll to position [247, 0]
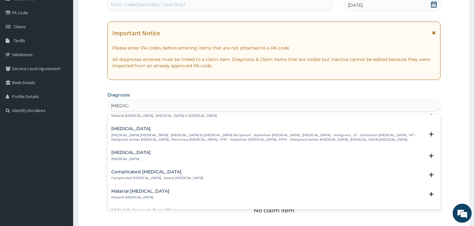
click at [136, 170] on div "Complicated [MEDICAL_DATA] Complicated [MEDICAL_DATA] , Severe [MEDICAL_DATA]" at bounding box center [157, 175] width 92 height 11
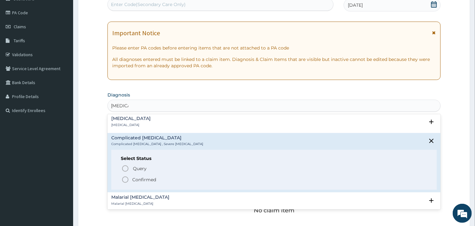
scroll to position [282, 0]
click at [127, 175] on icon "status option filled" at bounding box center [125, 179] width 8 height 8
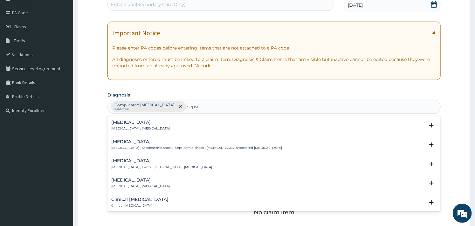
type input "[MEDICAL_DATA]"
click at [120, 124] on h4 "[MEDICAL_DATA]" at bounding box center [140, 122] width 58 height 5
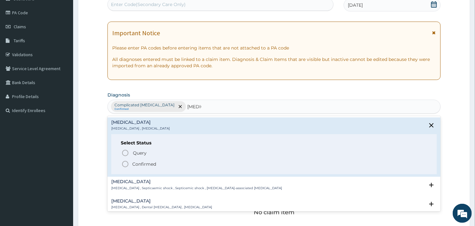
click at [127, 163] on icon "status option filled" at bounding box center [125, 165] width 8 height 8
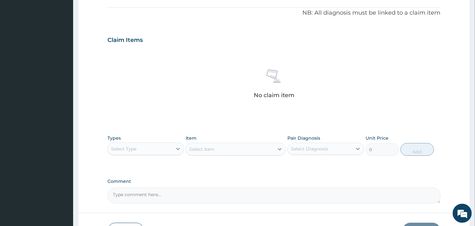
scroll to position [232, 0]
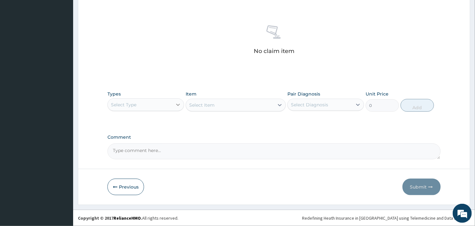
click at [177, 102] on icon at bounding box center [178, 105] width 6 height 6
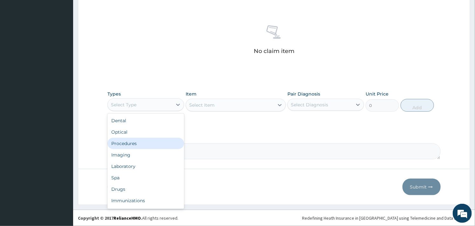
click at [141, 143] on div "Procedures" at bounding box center [145, 143] width 77 height 11
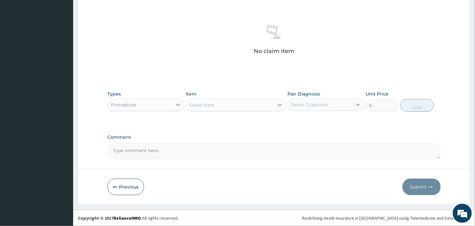
click at [209, 106] on div "Select Item" at bounding box center [201, 105] width 25 height 6
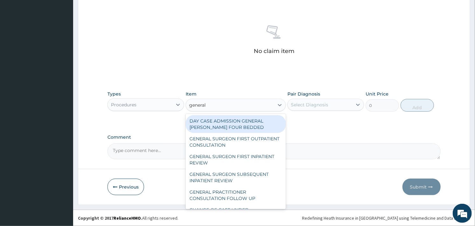
type input "general p"
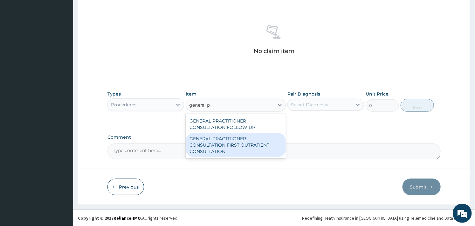
click at [214, 137] on div "GENERAL PRACTITIONER CONSULTATION FIRST OUTPATIENT CONSULTATION" at bounding box center [236, 145] width 100 height 24
type input "3000"
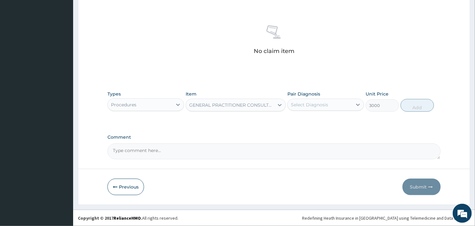
click at [297, 105] on div "Select Diagnosis" at bounding box center [309, 105] width 37 height 6
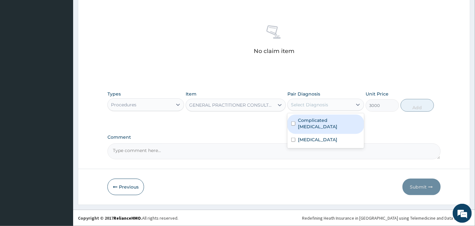
click at [293, 122] on input "checkbox" at bounding box center [293, 124] width 4 height 4
checkbox input "true"
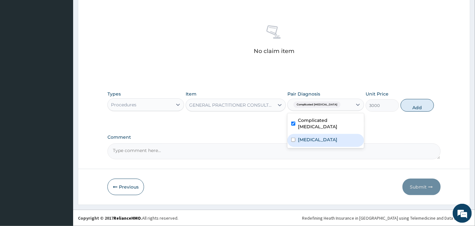
click at [291, 138] on input "checkbox" at bounding box center [293, 140] width 4 height 4
checkbox input "true"
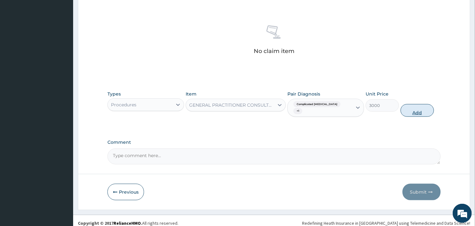
click at [410, 104] on button "Add" at bounding box center [417, 110] width 33 height 13
type input "0"
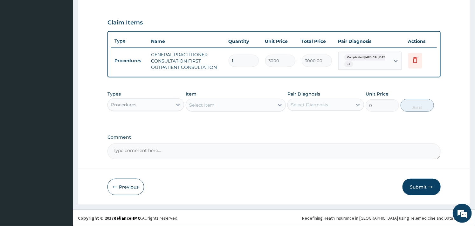
scroll to position [204, 0]
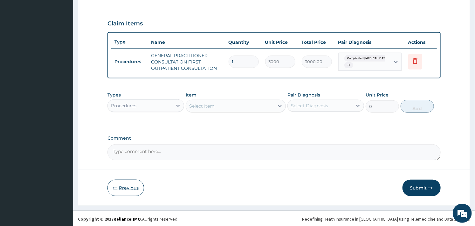
click at [123, 188] on button "Previous" at bounding box center [125, 188] width 37 height 17
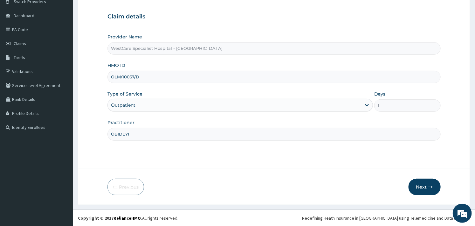
scroll to position [54, 0]
click at [418, 183] on button "Next" at bounding box center [425, 187] width 32 height 17
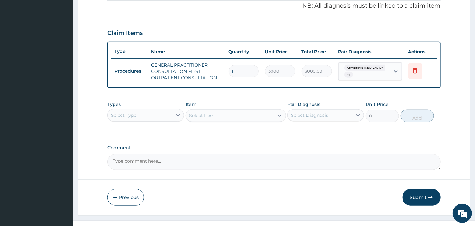
scroll to position [204, 0]
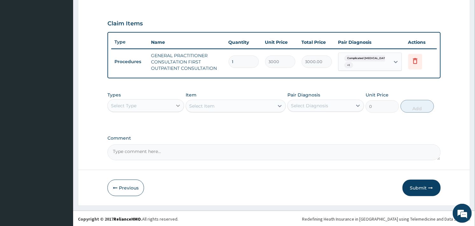
click at [174, 106] on div at bounding box center [177, 105] width 11 height 11
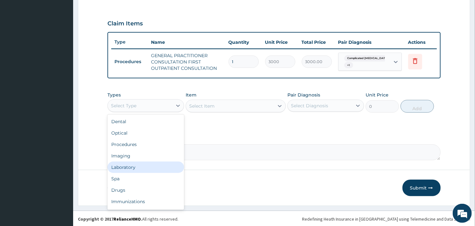
click at [134, 168] on div "Laboratory" at bounding box center [145, 167] width 77 height 11
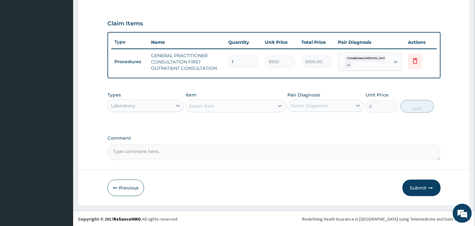
click at [238, 102] on div "Select Item" at bounding box center [230, 106] width 88 height 10
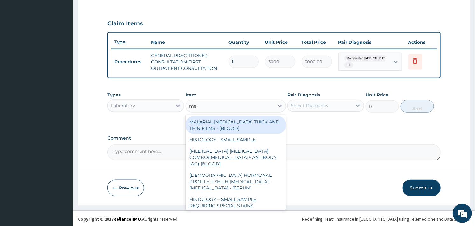
type input "mala"
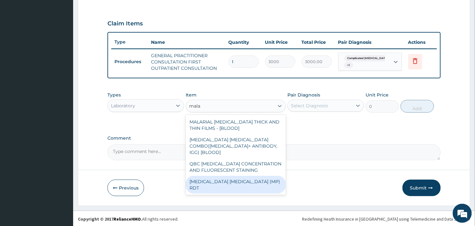
click at [242, 176] on div "MALARIA PARASITE (MP) RDT" at bounding box center [236, 185] width 100 height 18
type input "1500"
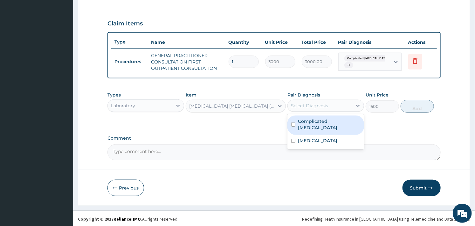
click at [321, 100] on div "Select Diagnosis" at bounding box center [325, 106] width 77 height 12
click at [302, 121] on label "Complicated malaria" at bounding box center [329, 124] width 62 height 13
checkbox input "true"
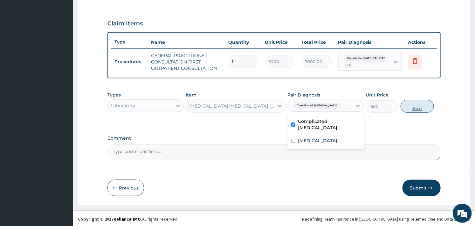
click at [414, 106] on button "Add" at bounding box center [417, 106] width 33 height 13
type input "0"
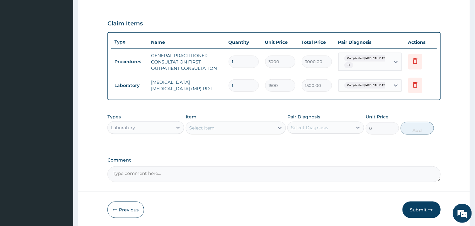
click at [213, 133] on div "Select Item" at bounding box center [236, 128] width 100 height 13
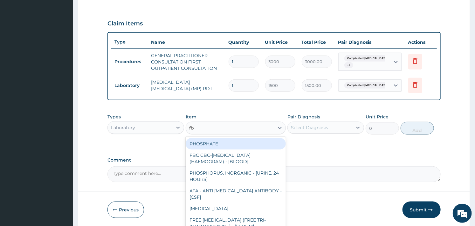
type input "fbc"
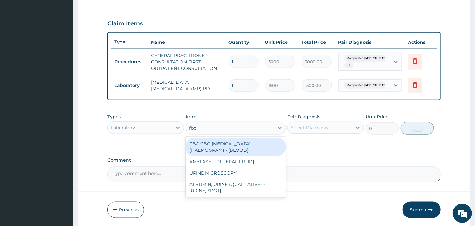
click at [217, 141] on div "FBC CBC-COMPLETE BLOOD COUNT (HAEMOGRAM) - [BLOOD]" at bounding box center [236, 147] width 100 height 18
type input "3000"
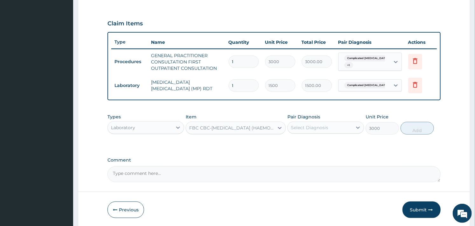
click at [342, 130] on div "Select Diagnosis" at bounding box center [320, 128] width 65 height 10
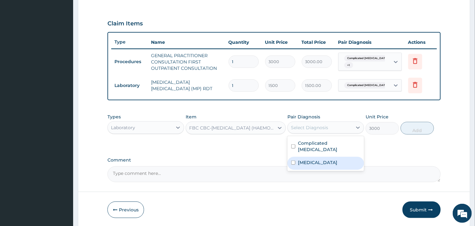
click at [300, 160] on label "Sepsis" at bounding box center [317, 163] width 39 height 6
checkbox input "true"
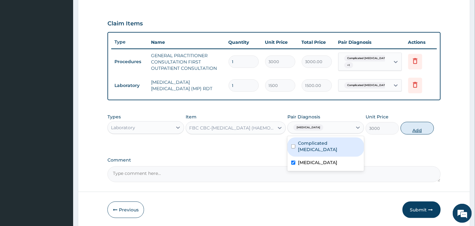
click at [412, 130] on button "Add" at bounding box center [417, 128] width 33 height 13
type input "0"
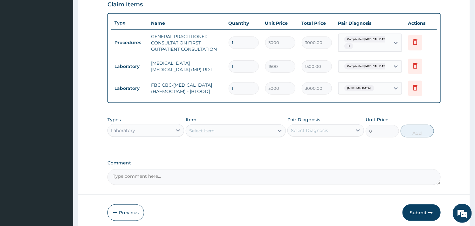
scroll to position [252, 0]
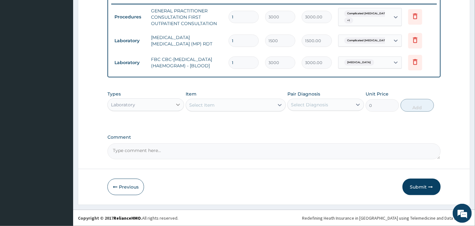
click at [173, 103] on div at bounding box center [177, 104] width 11 height 11
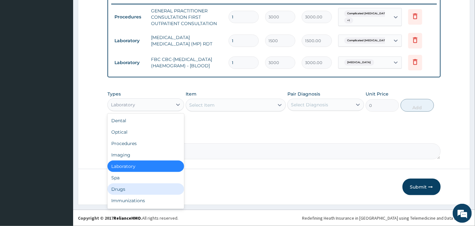
click at [129, 189] on div "Drugs" at bounding box center [145, 189] width 77 height 11
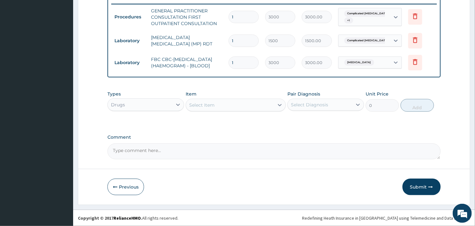
click at [257, 107] on div "Select Item" at bounding box center [230, 105] width 88 height 10
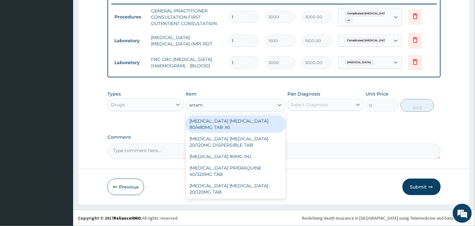
type input "arteme"
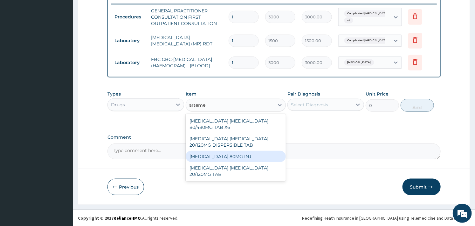
click at [246, 152] on div "ARTEMETHER 80MG INJ" at bounding box center [236, 156] width 100 height 11
type input "1400"
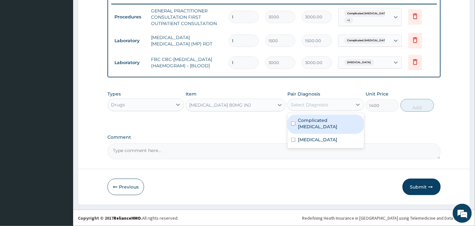
click at [329, 105] on div "Select Diagnosis" at bounding box center [320, 105] width 65 height 10
click at [306, 118] on label "Complicated malaria" at bounding box center [329, 123] width 62 height 13
checkbox input "true"
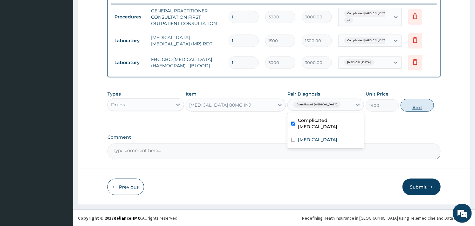
click at [409, 110] on button "Add" at bounding box center [417, 105] width 33 height 13
type input "0"
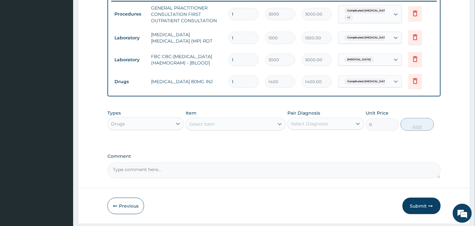
type input "0.00"
click at [241, 88] on input "number" at bounding box center [244, 82] width 30 height 12
click at [241, 84] on input "number" at bounding box center [244, 82] width 30 height 12
click at [415, 84] on icon at bounding box center [415, 81] width 8 height 8
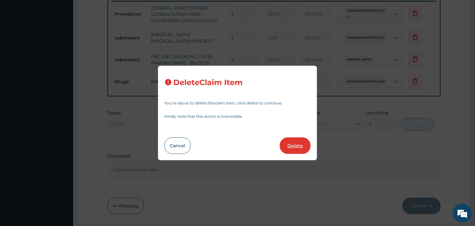
click at [297, 143] on button "Delete" at bounding box center [295, 146] width 31 height 17
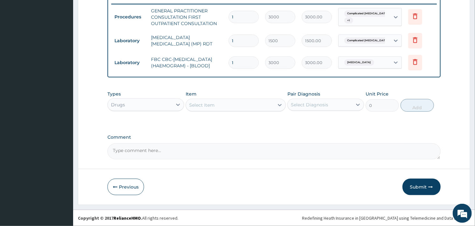
click at [212, 107] on div "Select Item" at bounding box center [201, 105] width 25 height 6
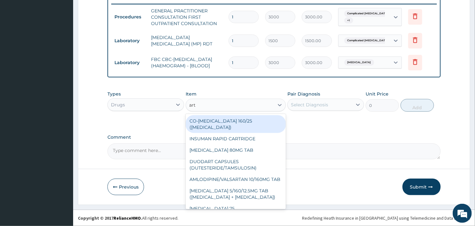
type input "arte"
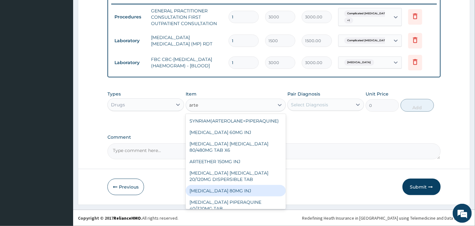
click at [244, 192] on div "ARTEMETHER 80MG INJ" at bounding box center [236, 190] width 100 height 11
type input "1400"
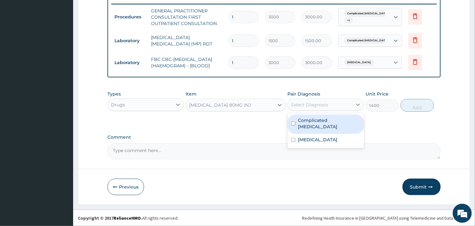
click at [326, 109] on div "Select Diagnosis" at bounding box center [320, 105] width 65 height 10
click at [309, 120] on label "Complicated malaria" at bounding box center [329, 123] width 62 height 13
checkbox input "true"
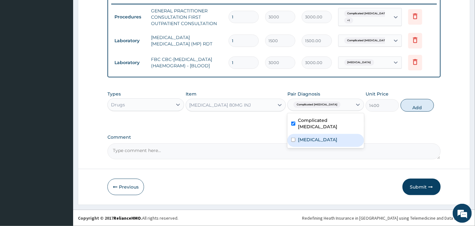
click at [301, 137] on label "Sepsis" at bounding box center [317, 140] width 39 height 6
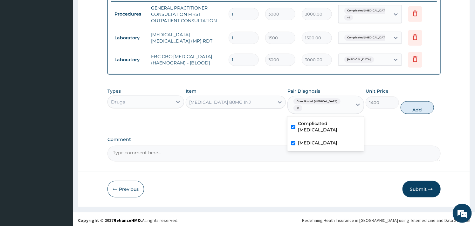
click at [296, 137] on div "Sepsis" at bounding box center [325, 143] width 77 height 13
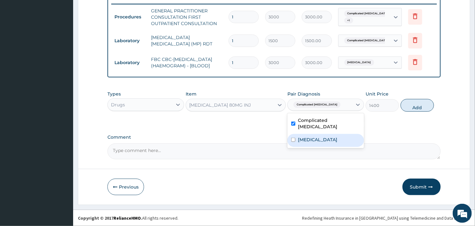
checkbox input "false"
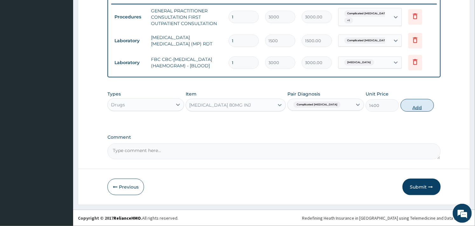
click at [421, 108] on button "Add" at bounding box center [417, 105] width 33 height 13
type input "0"
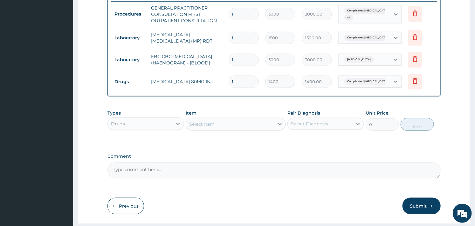
type input "0.00"
type input "4"
type input "5600.00"
type input "4"
click at [207, 127] on div "Select Item" at bounding box center [201, 124] width 25 height 6
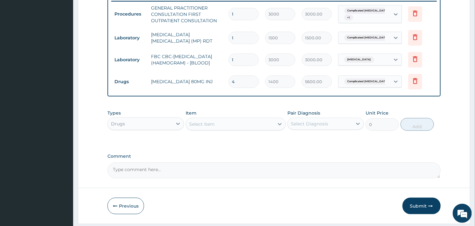
click at [211, 126] on div "Select Item" at bounding box center [201, 124] width 25 height 6
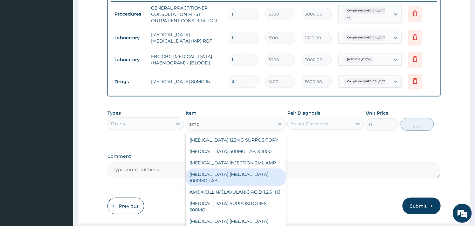
type input "amox"
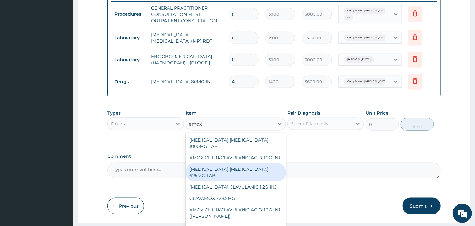
click at [233, 181] on div "AMOXICILLIN CLAVULANIC ACID 625MG TAB" at bounding box center [236, 173] width 100 height 18
type input "140.6250305175781"
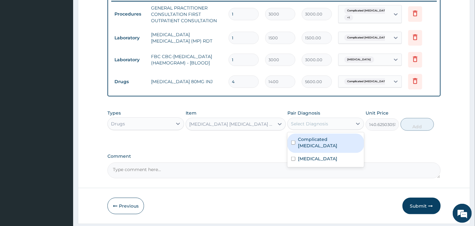
click at [304, 130] on div "Select Diagnosis" at bounding box center [325, 124] width 77 height 12
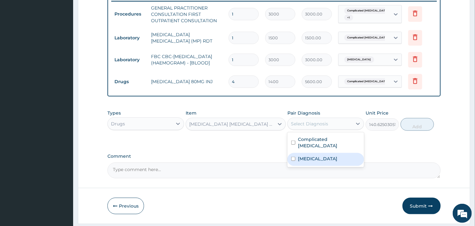
click at [298, 156] on label "Sepsis" at bounding box center [317, 159] width 39 height 6
checkbox input "true"
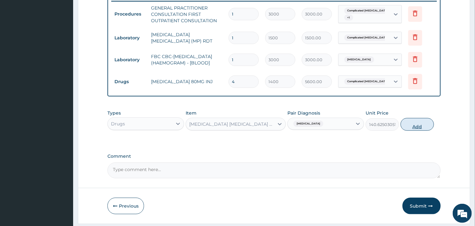
click at [409, 128] on button "Add" at bounding box center [417, 124] width 33 height 13
type input "0"
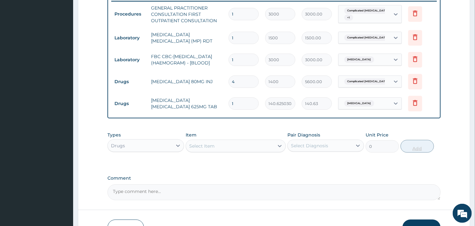
type input "14"
type input "1968.75"
type input "14"
click at [200, 148] on div "Select Item" at bounding box center [201, 146] width 25 height 6
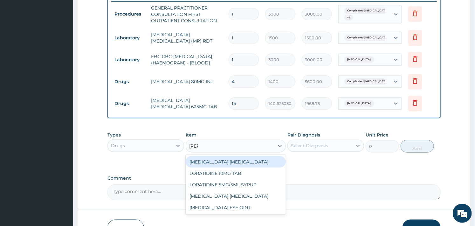
type input "lorat"
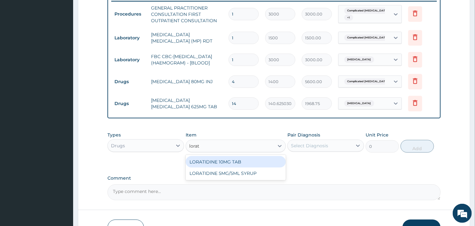
click at [220, 162] on div "LORATIDINE 10MG TAB" at bounding box center [236, 161] width 100 height 11
type input "52.5"
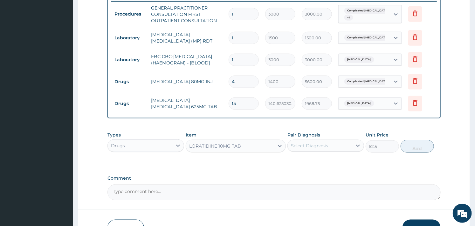
click at [293, 149] on div "Select Diagnosis" at bounding box center [309, 146] width 37 height 6
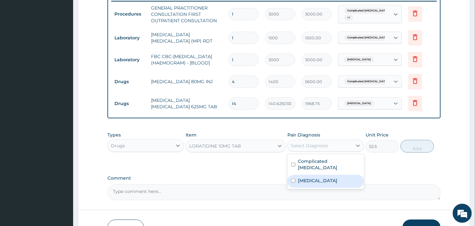
click at [299, 180] on label "Sepsis" at bounding box center [317, 181] width 39 height 6
checkbox input "true"
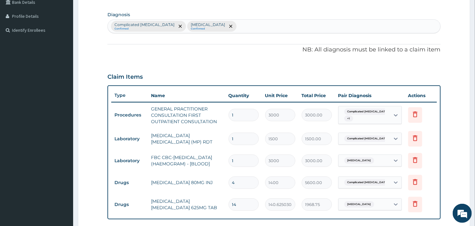
scroll to position [111, 0]
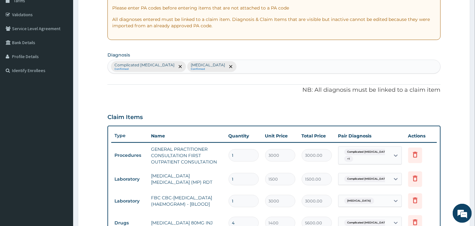
click at [227, 63] on div "Complicated malaria Confirmed Sepsis Confirmed" at bounding box center [274, 66] width 332 height 13
type input "upper resp"
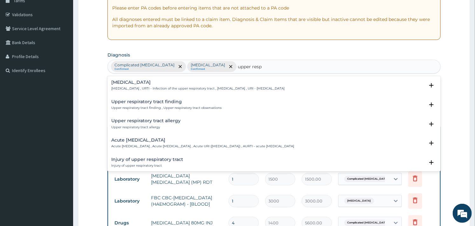
click at [150, 86] on div "Upper respiratory infection Upper respiratory infection , URTI - Infection of t…" at bounding box center [197, 85] width 173 height 11
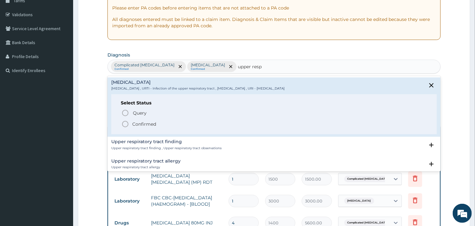
click at [125, 124] on icon "status option filled" at bounding box center [125, 124] width 8 height 8
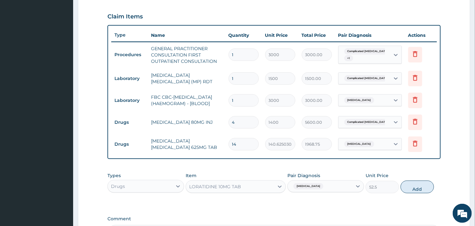
scroll to position [252, 0]
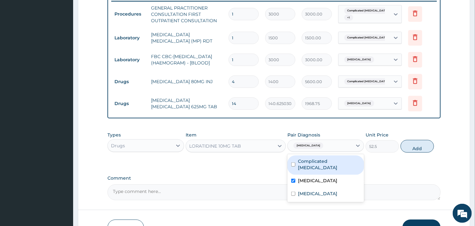
click at [343, 151] on div "Sepsis" at bounding box center [320, 146] width 65 height 11
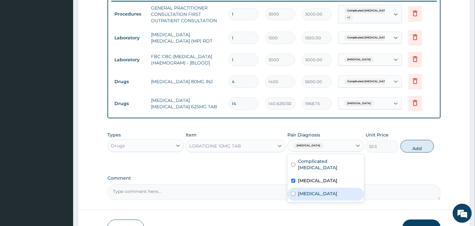
click at [295, 192] on input "checkbox" at bounding box center [293, 194] width 4 height 4
checkbox input "true"
click at [293, 180] on div "Sepsis" at bounding box center [325, 181] width 77 height 13
checkbox input "false"
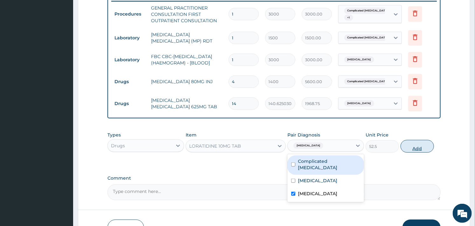
click at [413, 148] on button "Add" at bounding box center [417, 146] width 33 height 13
type input "0"
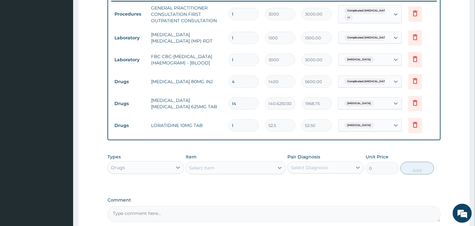
type input "0.00"
click at [239, 132] on input "number" at bounding box center [244, 126] width 30 height 12
type input "5"
type input "262.50"
type input "5"
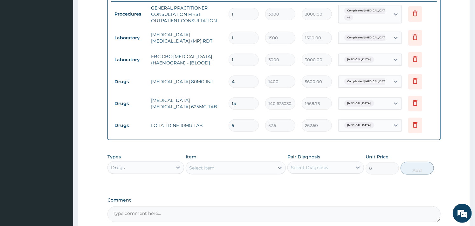
click at [212, 170] on div "Select Item" at bounding box center [201, 168] width 25 height 6
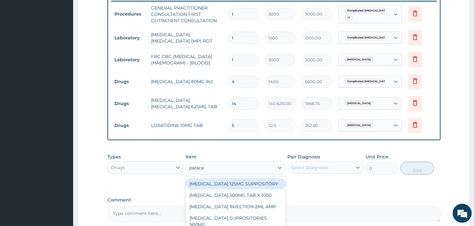
type input "paracet"
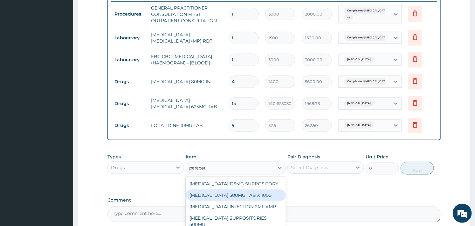
click at [228, 198] on div "PARACETAMOL 500MG TAB X 1000" at bounding box center [236, 195] width 100 height 11
type input "11.02499961853027"
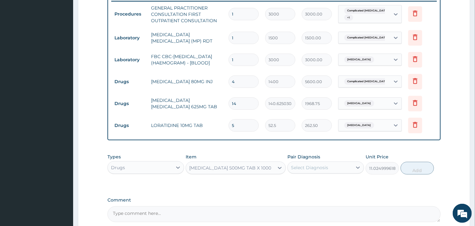
click at [337, 170] on div "Select Diagnosis" at bounding box center [320, 168] width 65 height 10
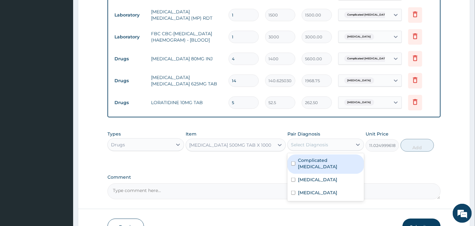
scroll to position [287, 0]
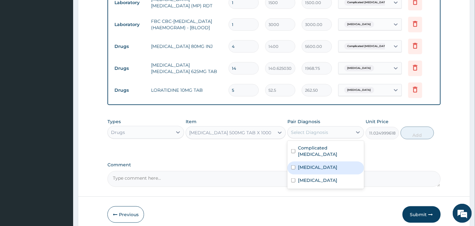
click at [308, 162] on div "Sepsis" at bounding box center [325, 168] width 77 height 13
checkbox input "true"
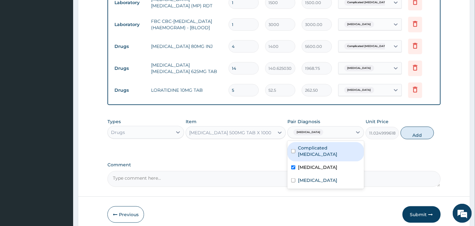
click at [300, 154] on label "Complicated malaria" at bounding box center [329, 151] width 62 height 13
checkbox input "true"
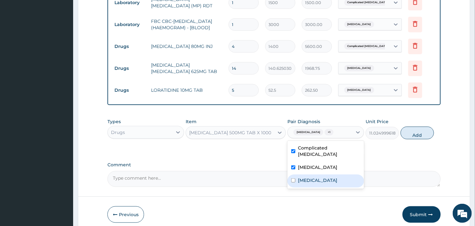
click at [304, 181] on div "Upper respiratory infection" at bounding box center [325, 181] width 77 height 13
checkbox input "true"
click at [423, 140] on button "Add" at bounding box center [417, 133] width 33 height 13
type input "0"
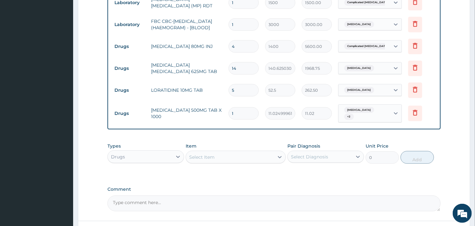
type input "0.00"
type input "9"
type input "99.22"
type input "9"
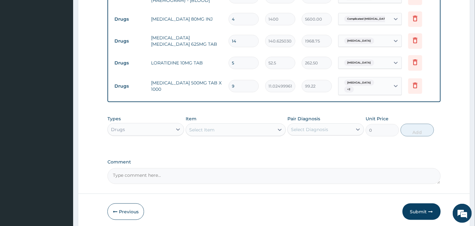
scroll to position [340, 0]
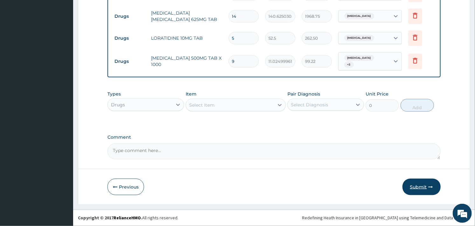
click at [412, 188] on button "Submit" at bounding box center [421, 187] width 38 height 17
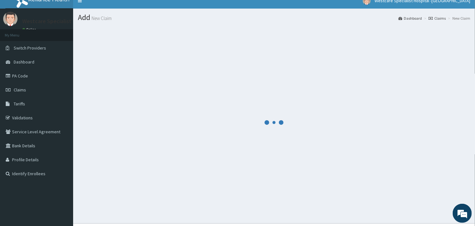
scroll to position [0, 0]
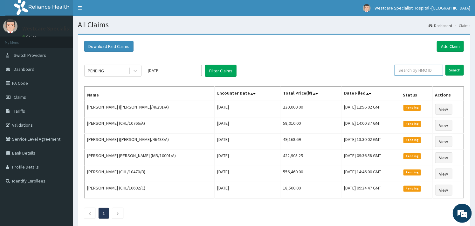
click at [402, 71] on input "text" at bounding box center [419, 70] width 49 height 11
paste input "MHM/10002/A"
type input "MHM/10002/A"
click at [450, 69] on input "Search" at bounding box center [454, 70] width 18 height 11
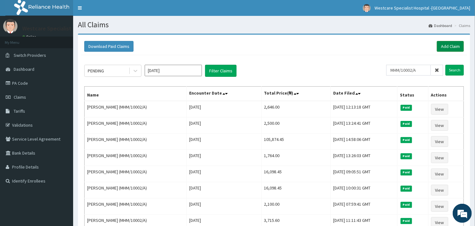
click at [441, 46] on link "Add Claim" at bounding box center [450, 46] width 27 height 11
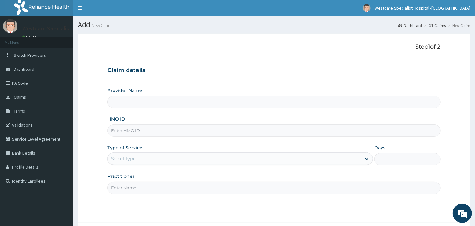
type input "WestCare Specialist Hospital - [GEOGRAPHIC_DATA]"
click at [23, 85] on link "PA Code" at bounding box center [36, 83] width 73 height 14
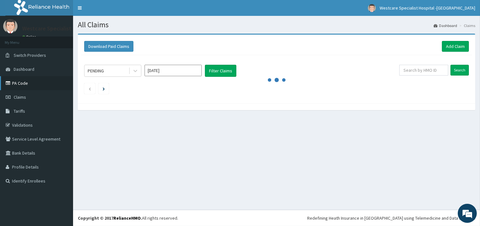
click at [29, 85] on link "PA Code" at bounding box center [36, 83] width 73 height 14
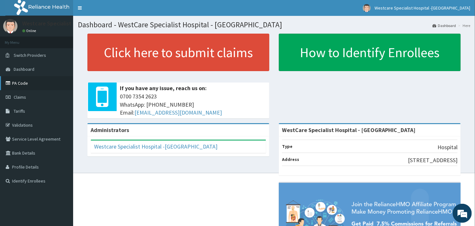
click at [23, 86] on link "PA Code" at bounding box center [36, 83] width 73 height 14
click at [20, 96] on span "Claims" at bounding box center [20, 97] width 12 height 6
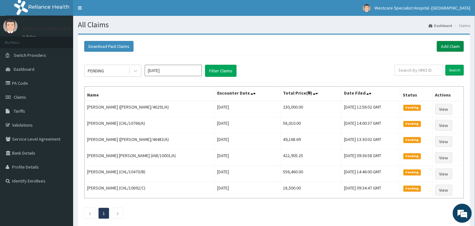
click at [450, 45] on link "Add Claim" at bounding box center [450, 46] width 27 height 11
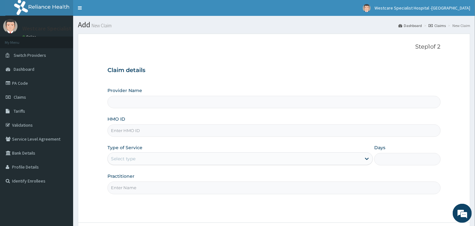
type input "WestCare Specialist Hospital - [GEOGRAPHIC_DATA]"
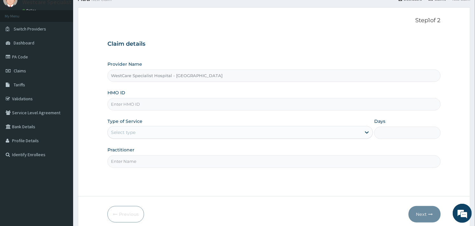
scroll to position [54, 0]
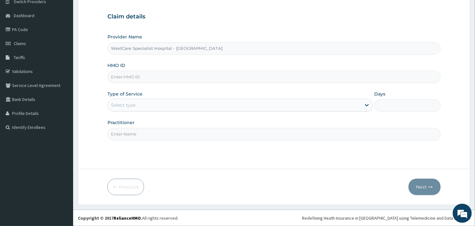
click at [131, 76] on input "HMO ID" at bounding box center [273, 77] width 333 height 12
paste input "MHM/10002/A"
type input "MHM/10002/A"
click at [160, 102] on div "Select type" at bounding box center [234, 105] width 253 height 10
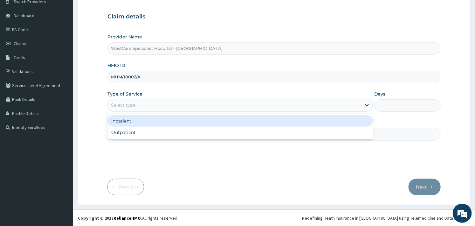
click at [132, 123] on div "Inpatient" at bounding box center [239, 120] width 265 height 11
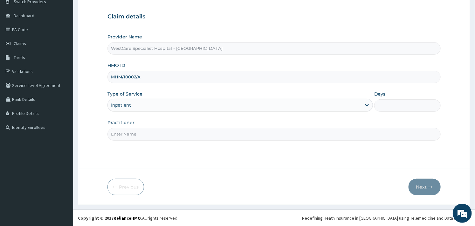
scroll to position [0, 0]
